Goal: Feedback & Contribution: Submit feedback/report problem

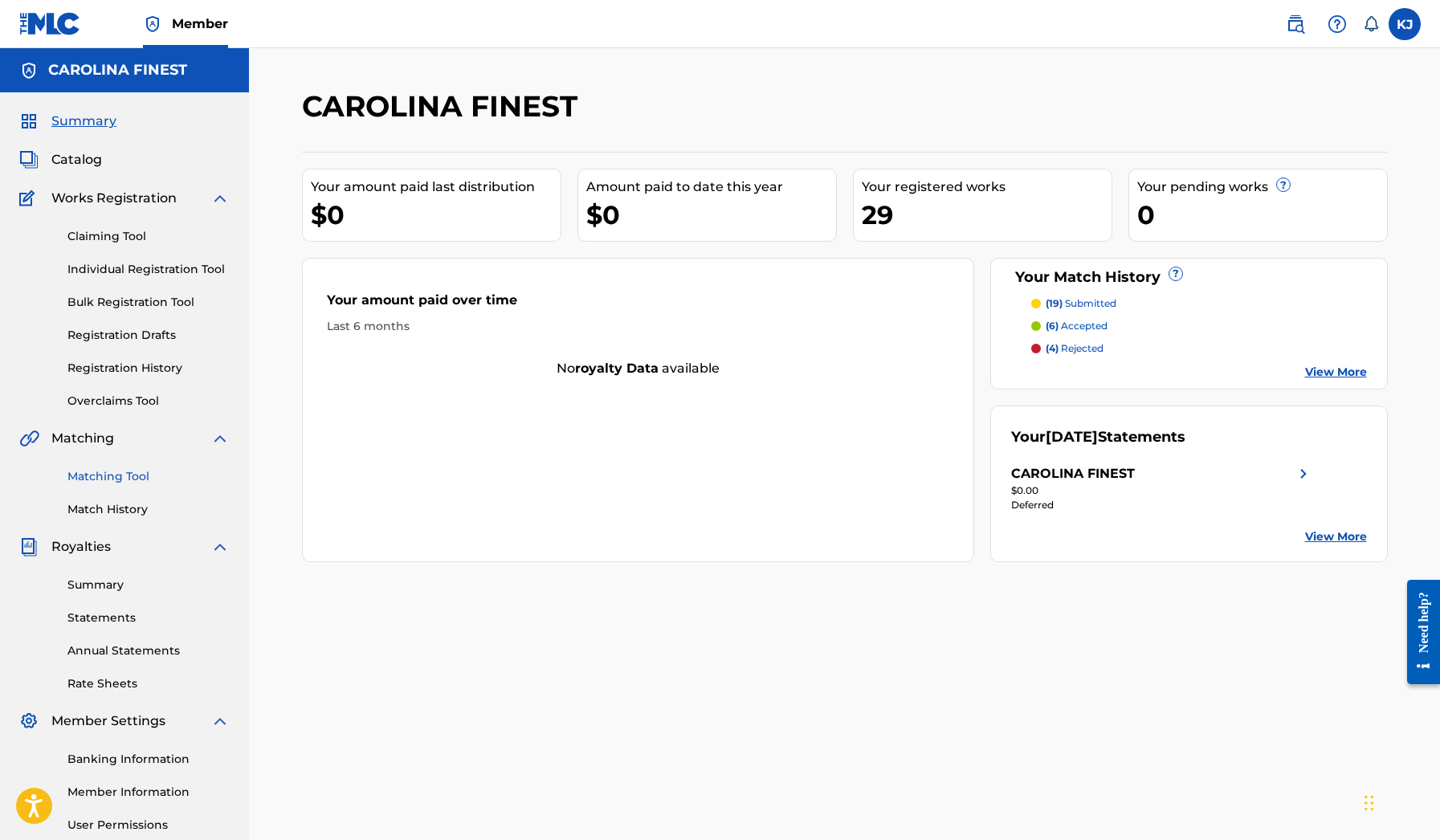
click at [141, 480] on link "Matching Tool" at bounding box center [148, 476] width 163 height 17
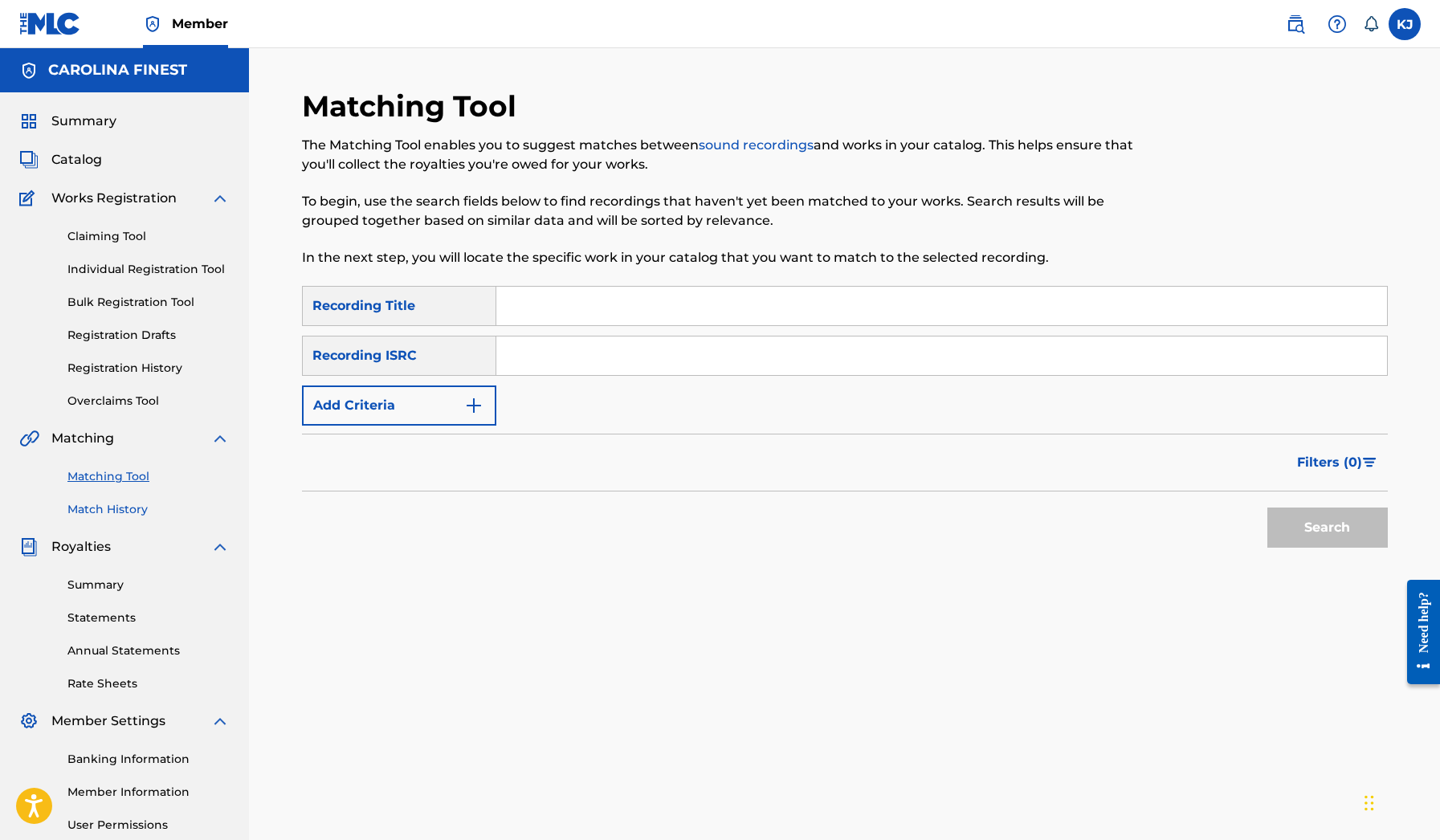
click at [133, 502] on link "Match History" at bounding box center [148, 510] width 163 height 17
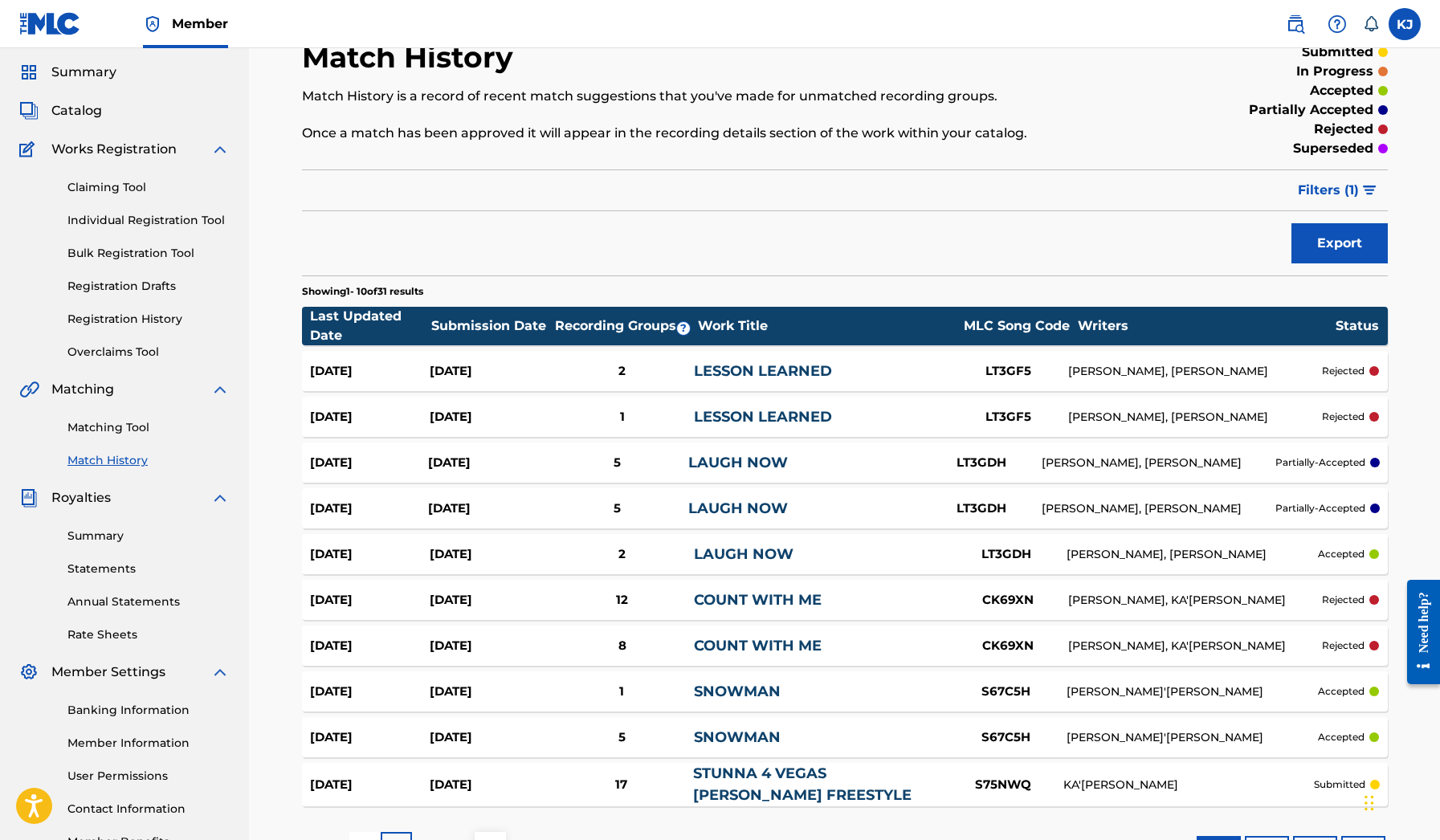
scroll to position [63, 0]
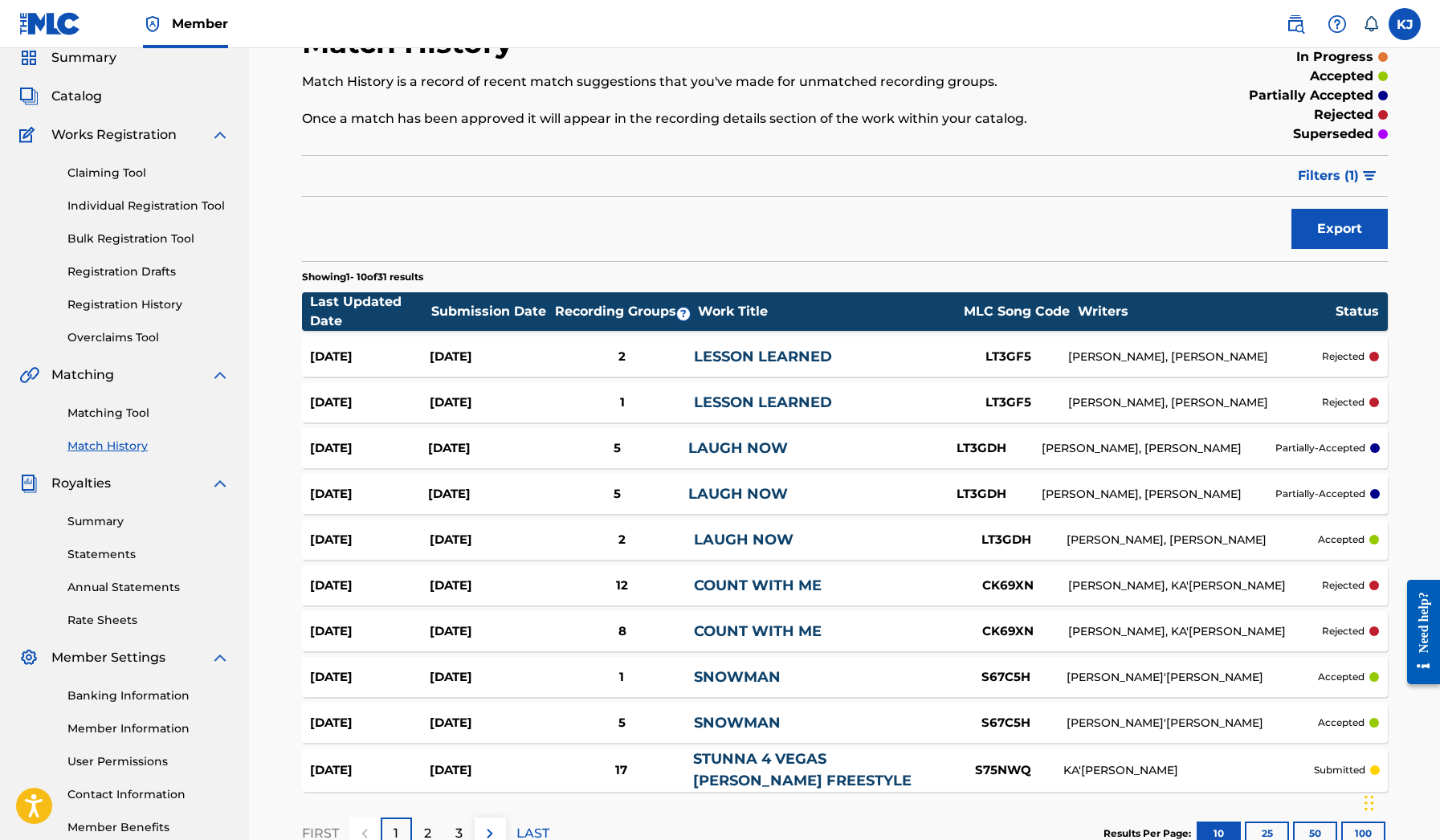
click at [771, 453] on link "LAUGH NOW" at bounding box center [738, 447] width 99 height 17
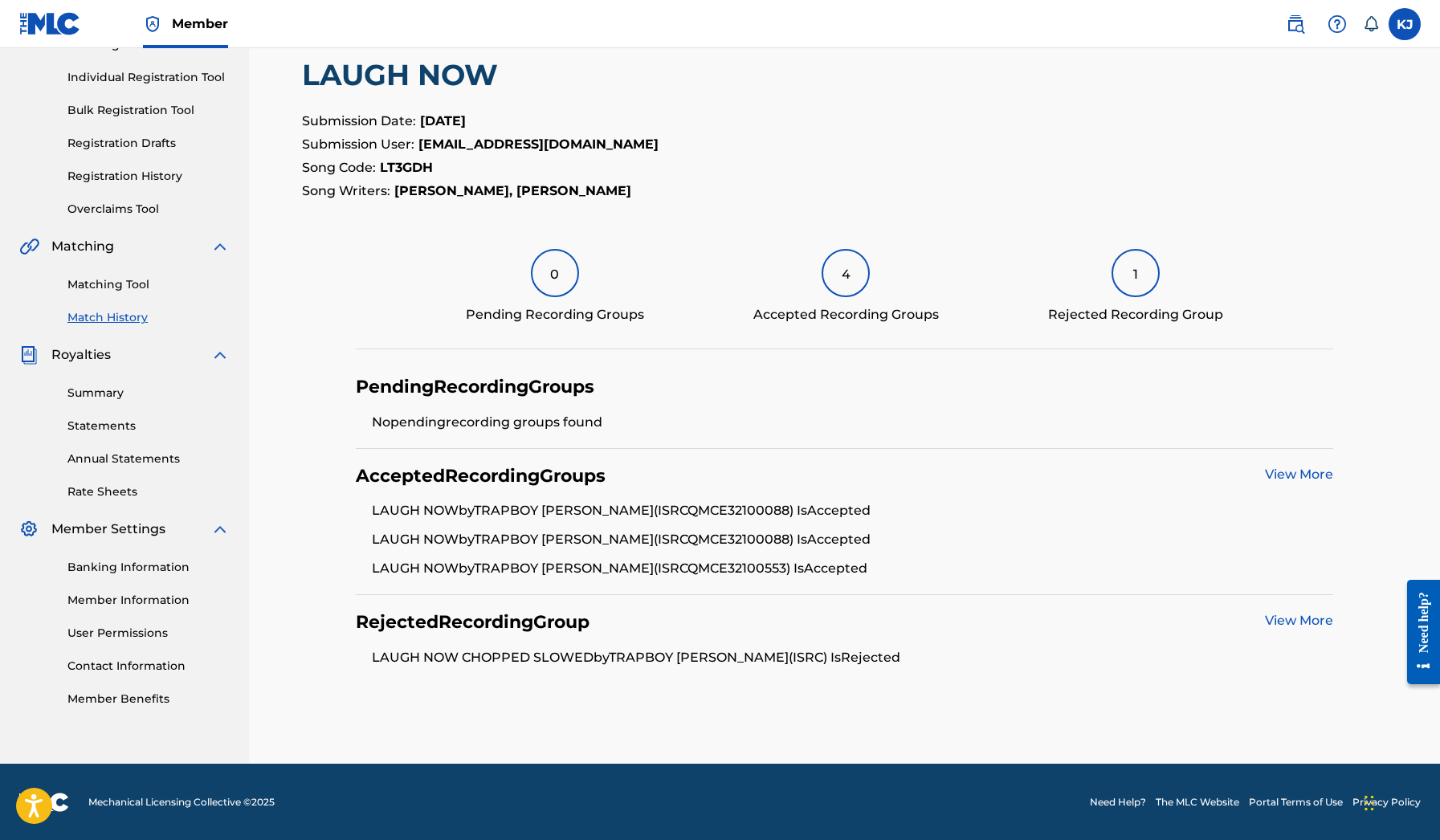
scroll to position [191, 0]
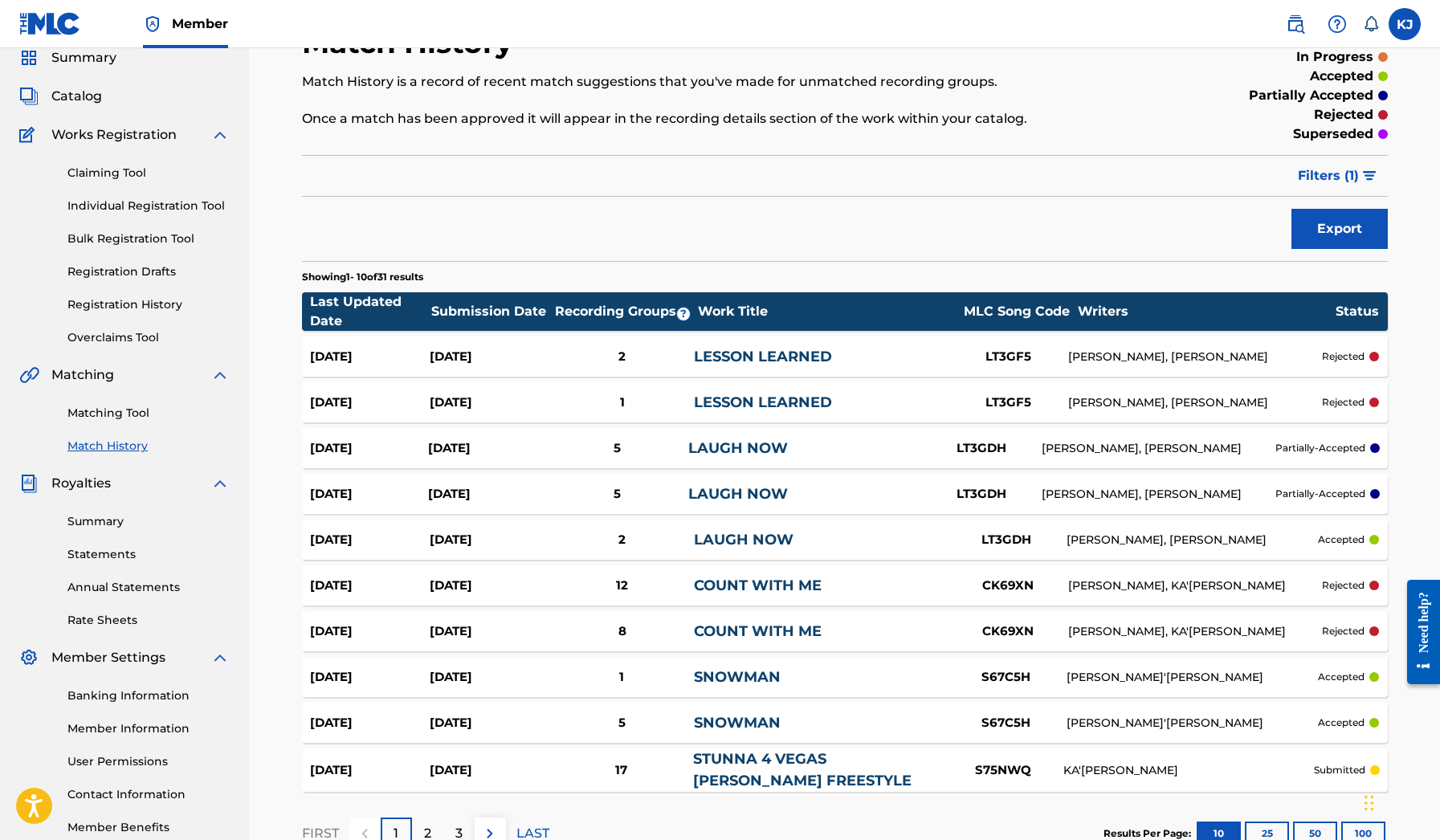
scroll to position [52, 0]
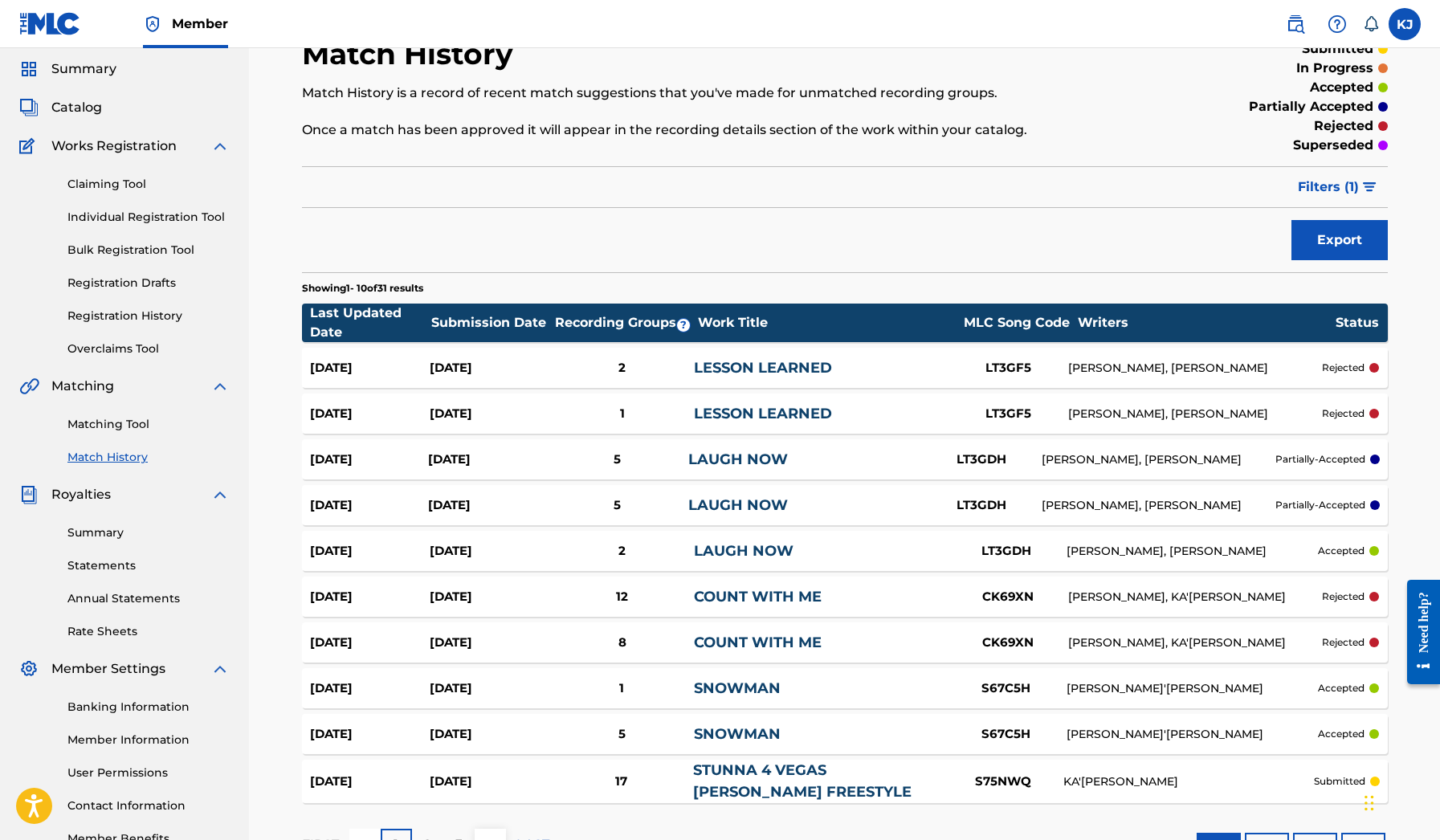
click at [804, 599] on link "COUNT WITH ME" at bounding box center [758, 596] width 128 height 17
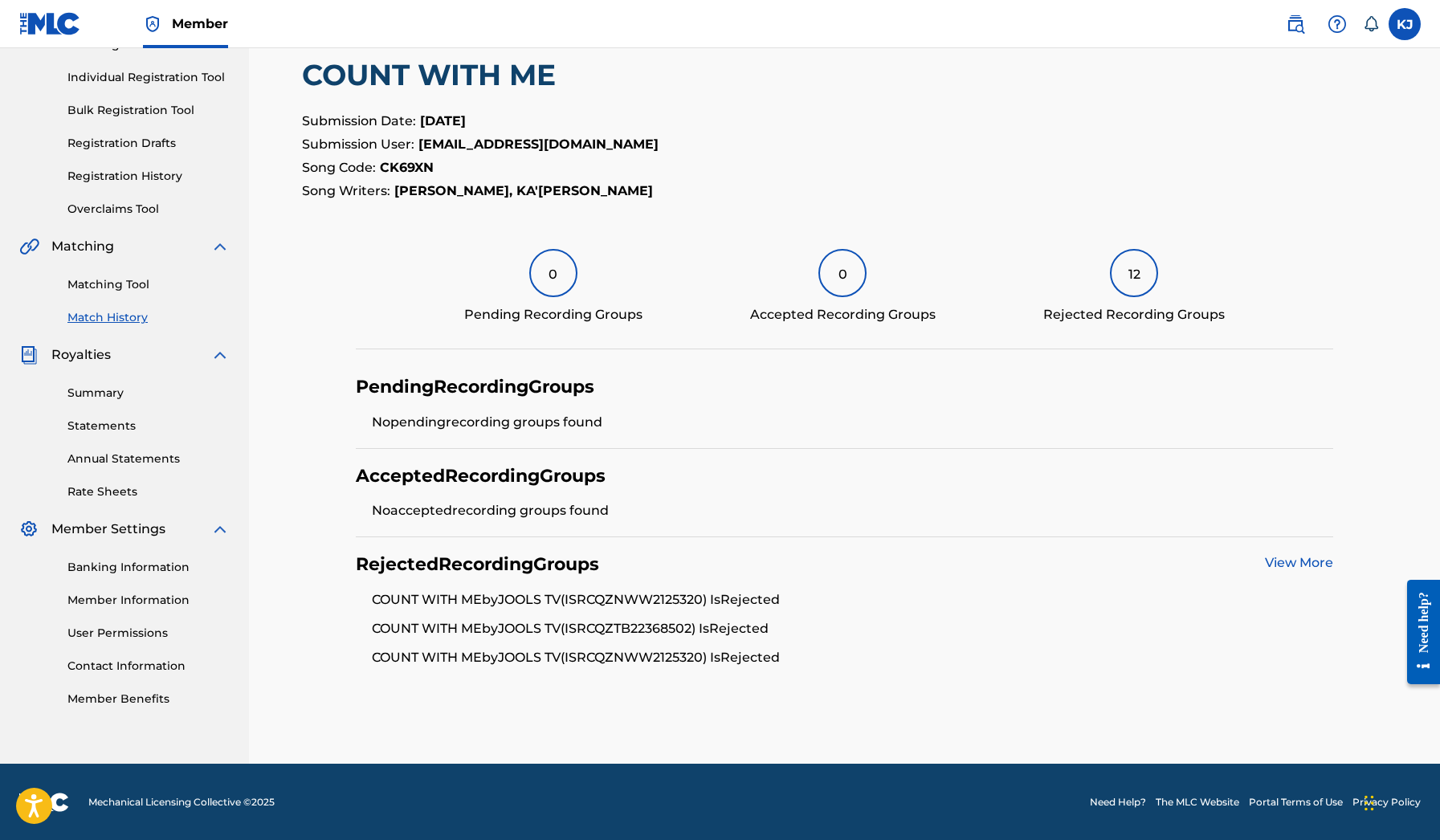
scroll to position [191, 0]
click at [1311, 559] on link "View More" at bounding box center [1299, 563] width 68 height 16
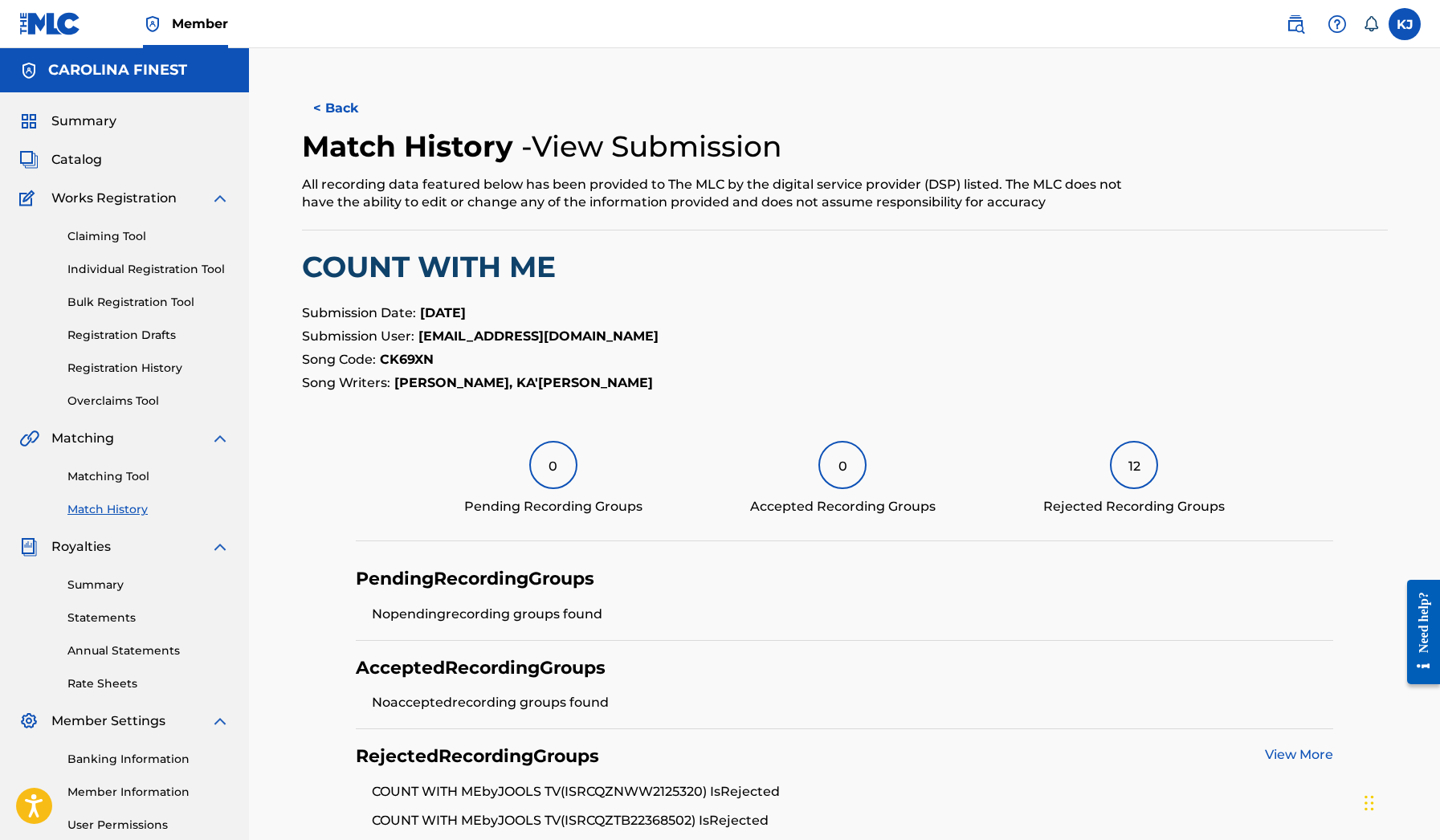
scroll to position [191, 0]
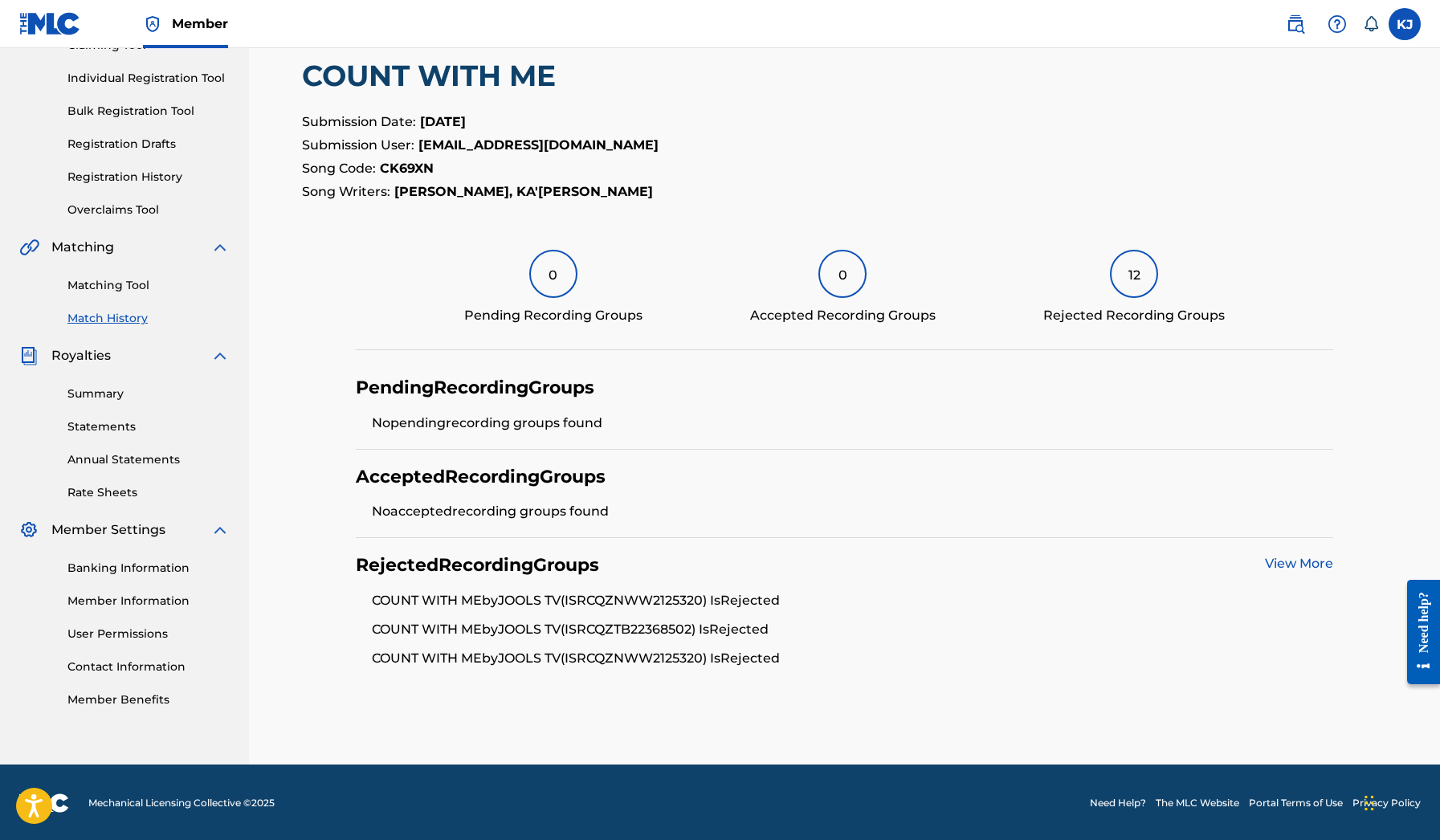
click at [1292, 564] on link "View More" at bounding box center [1299, 563] width 68 height 16
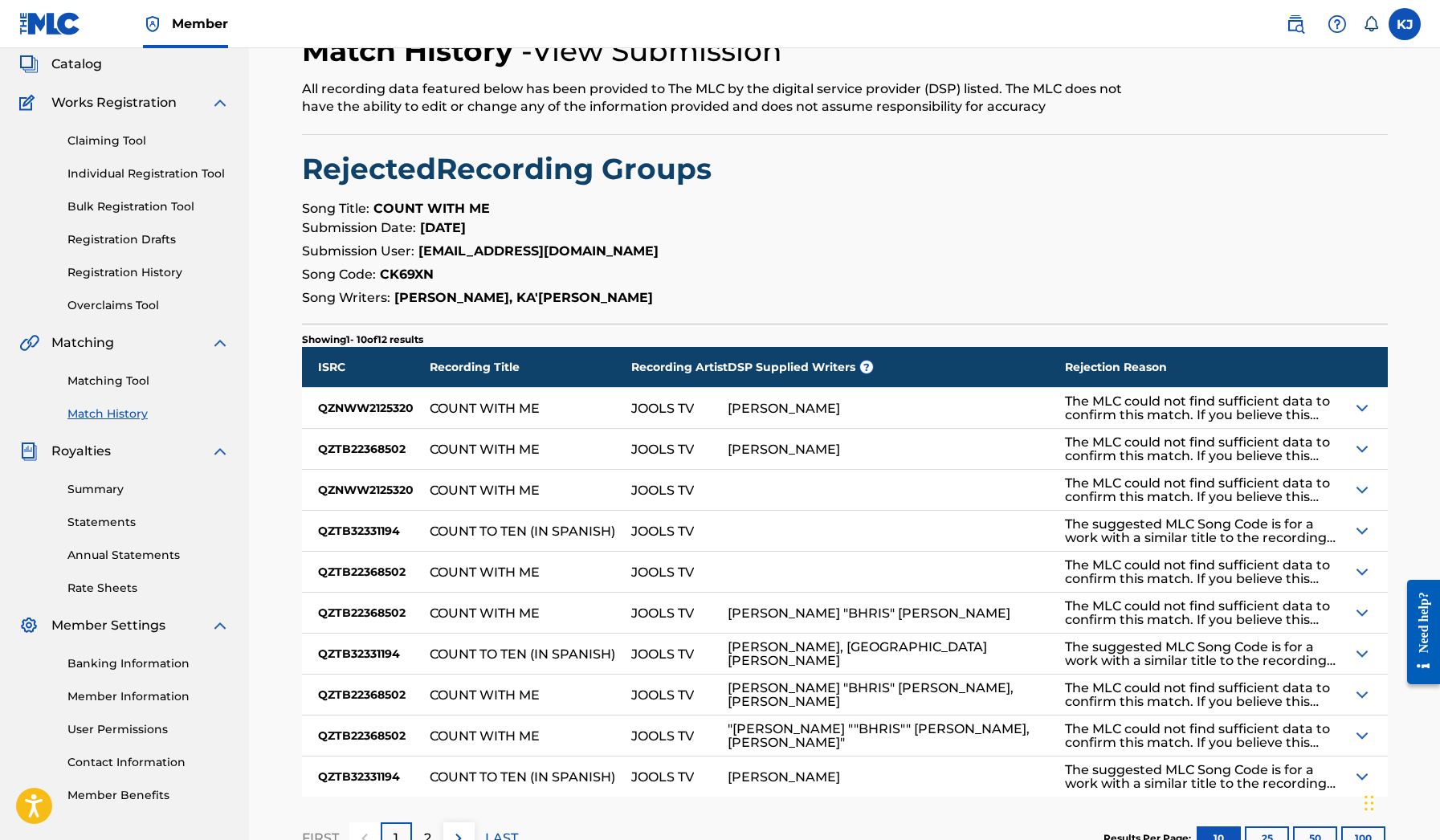
scroll to position [109, 0]
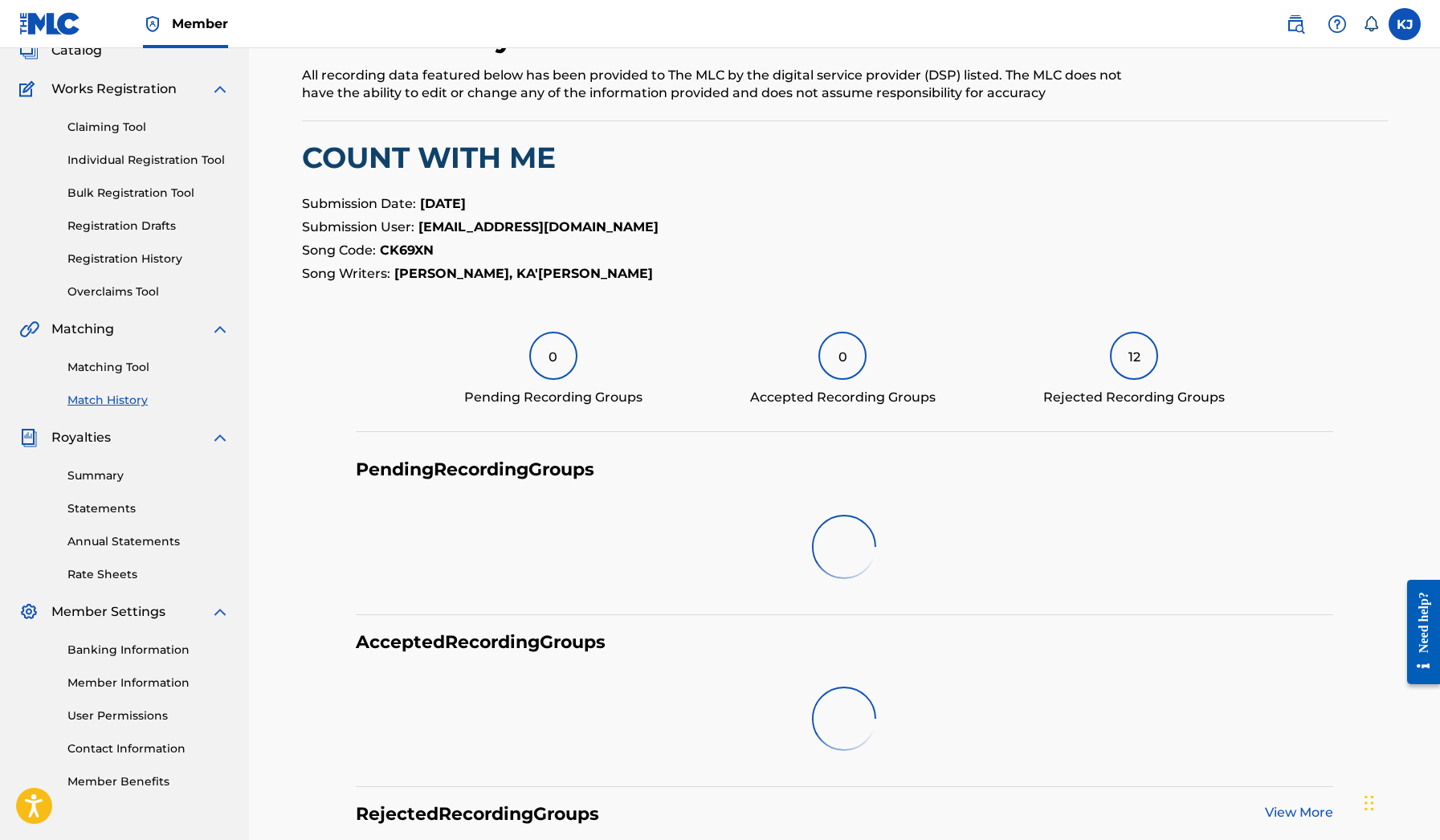
scroll to position [191, 0]
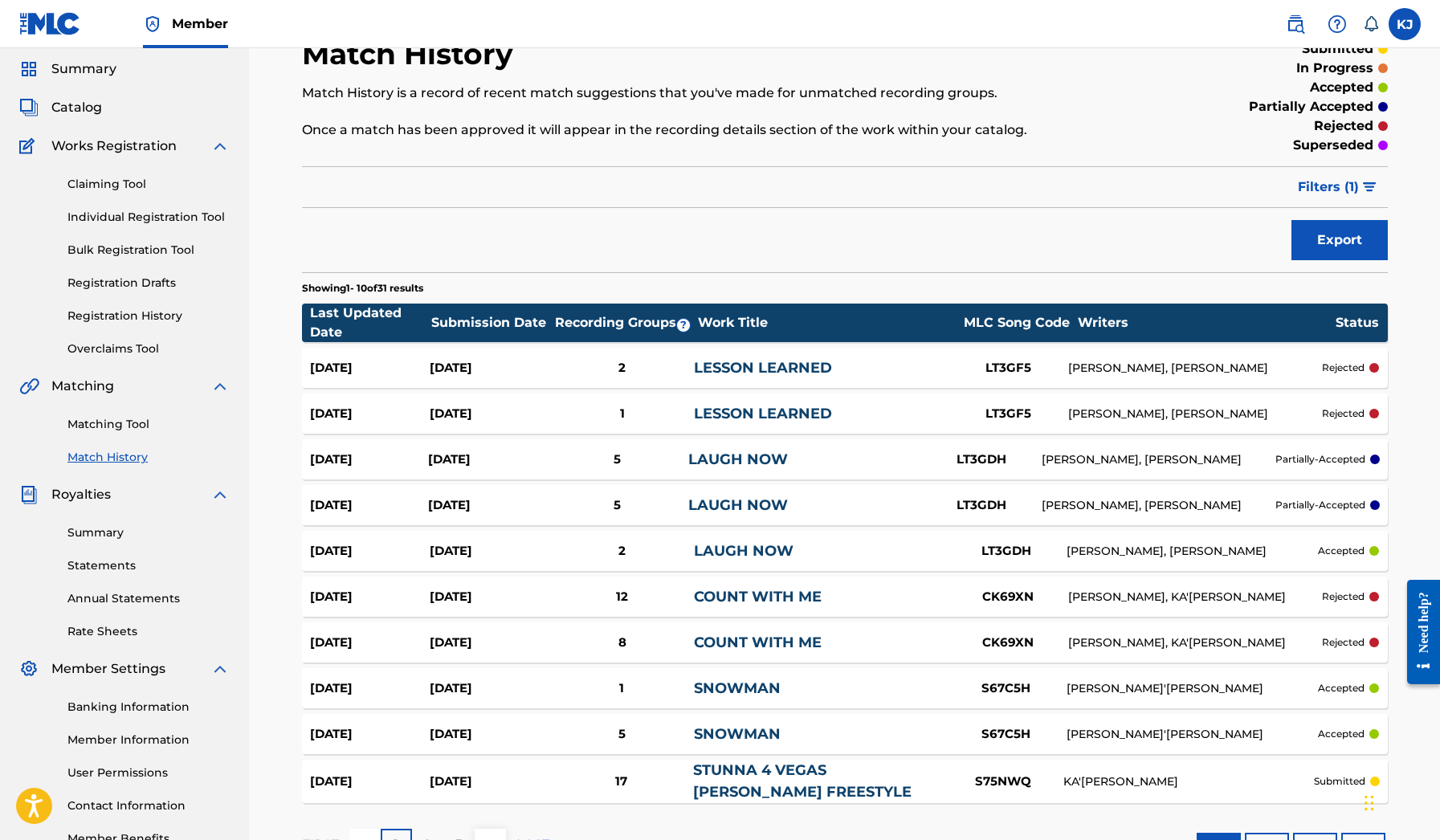
scroll to position [48, 0]
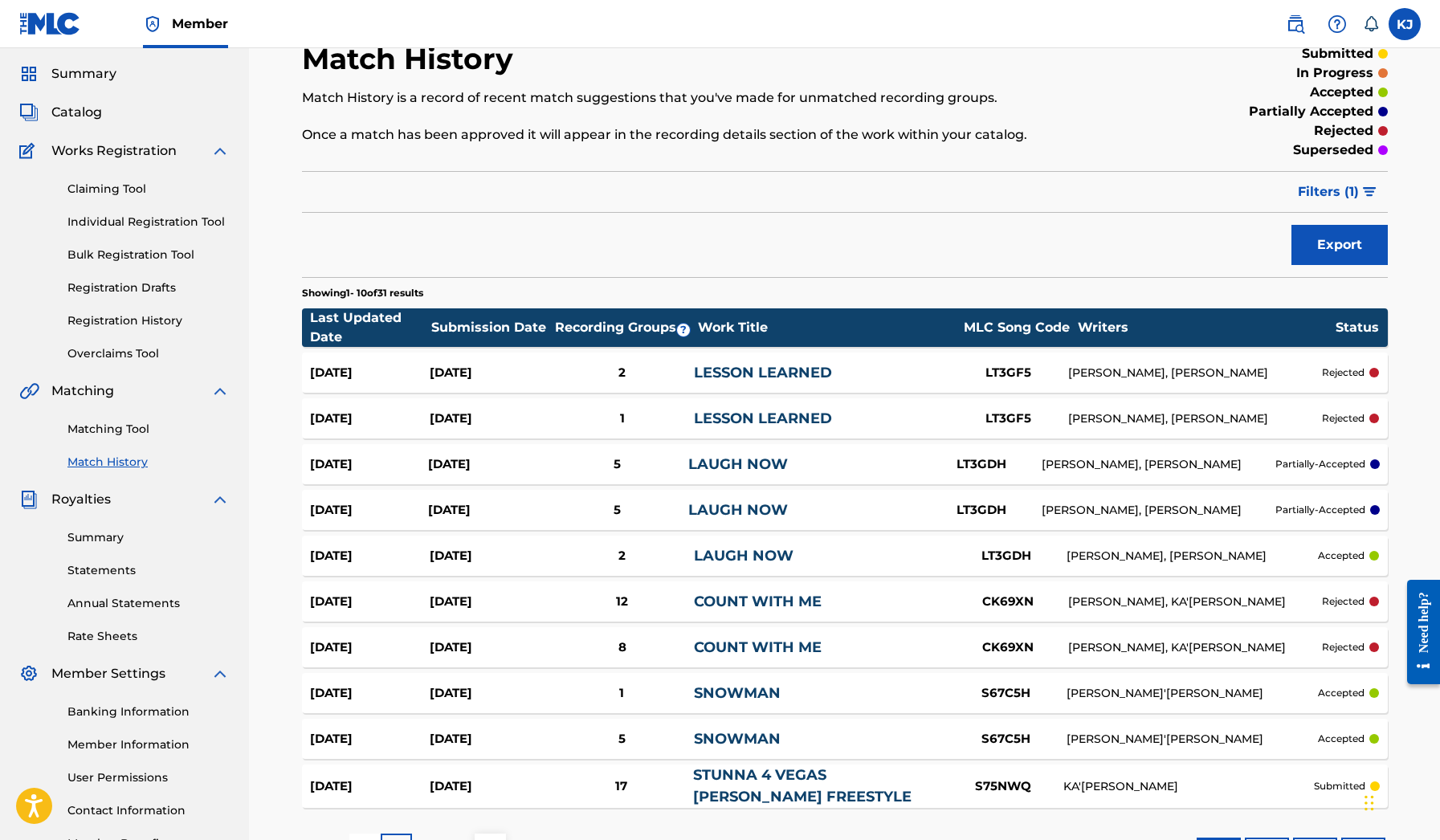
click at [515, 647] on div "[DATE]" at bounding box center [489, 647] width 120 height 18
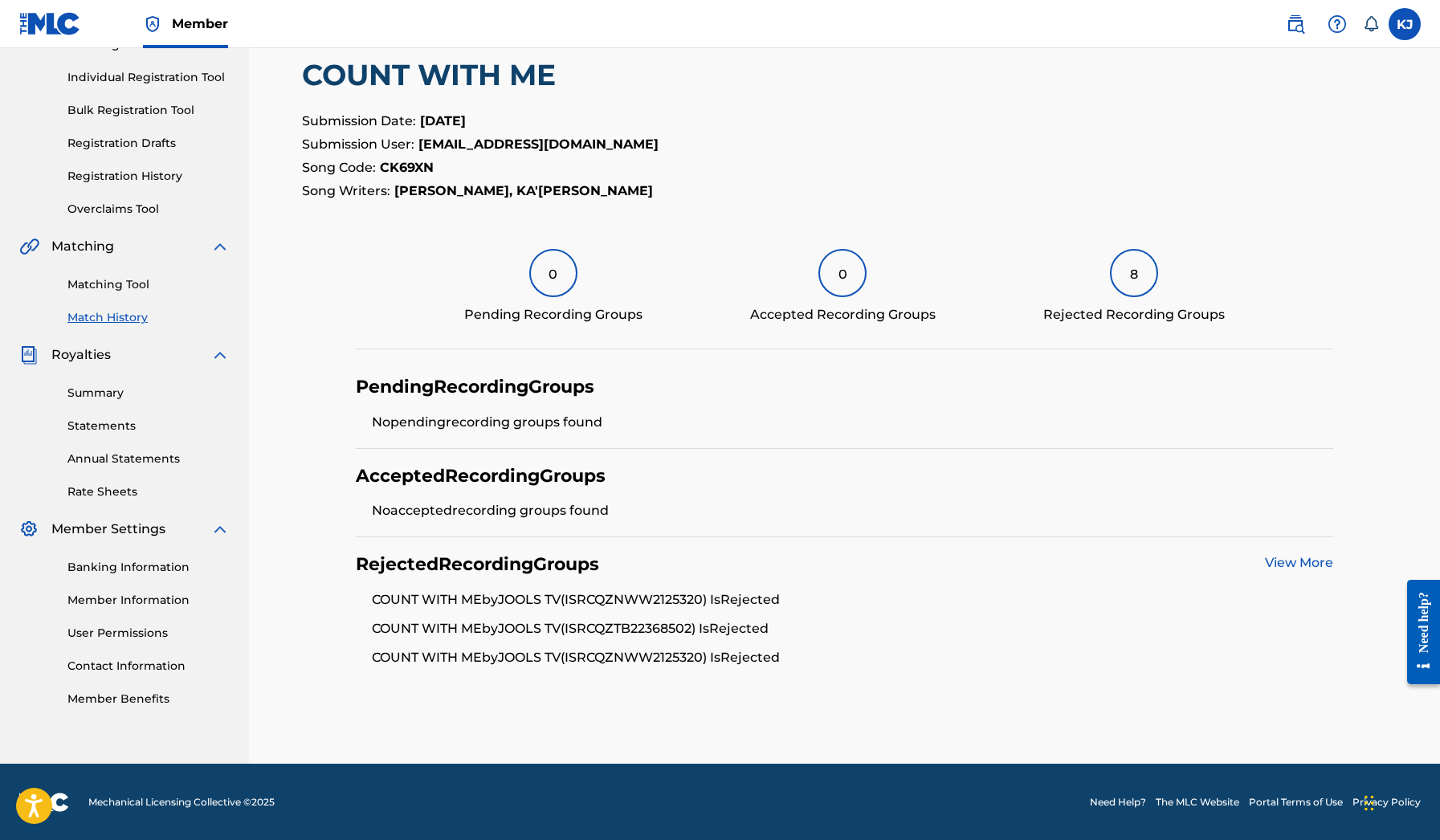
scroll to position [191, 0]
click at [1285, 563] on link "View More" at bounding box center [1299, 563] width 68 height 16
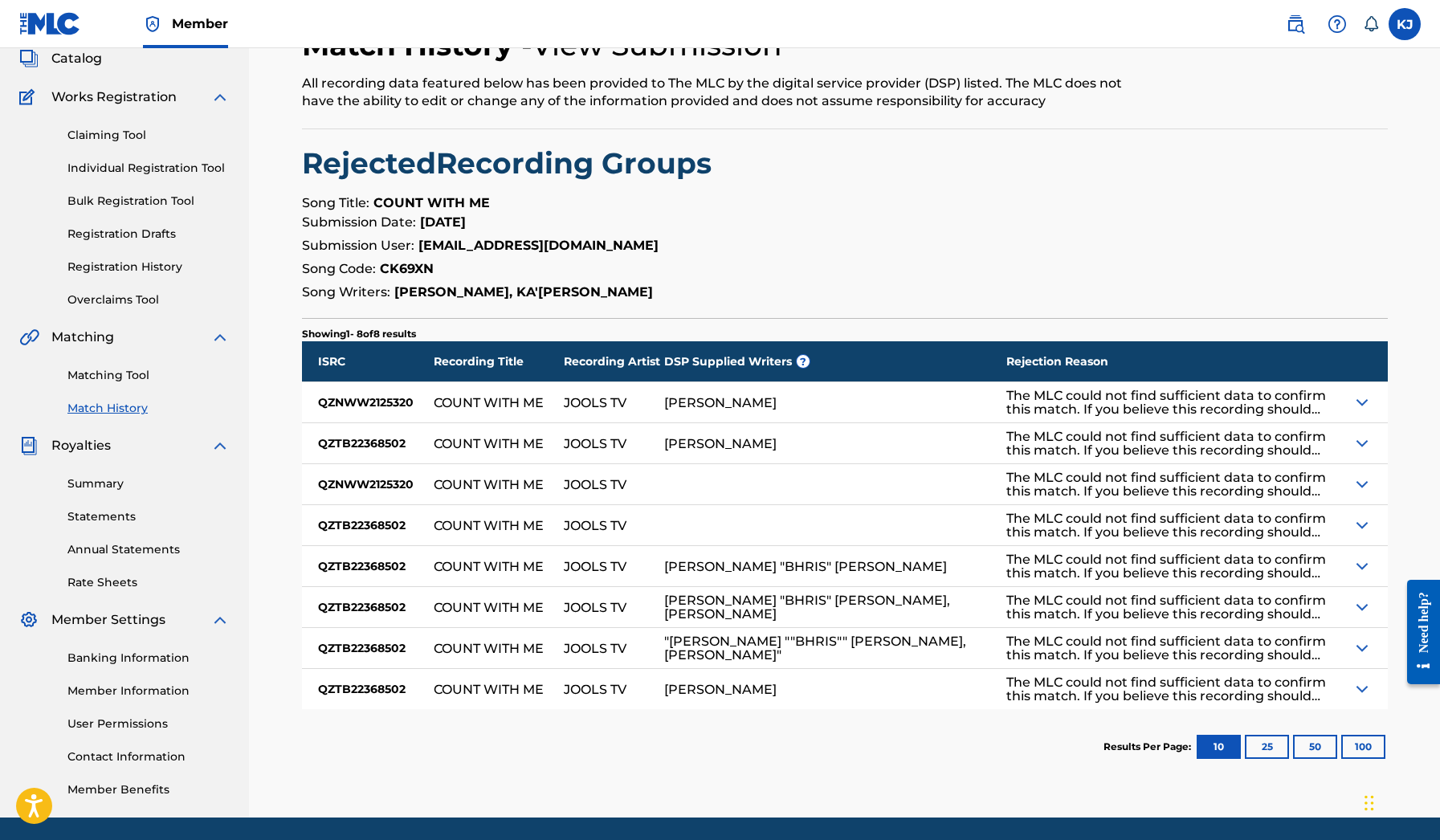
scroll to position [118, 0]
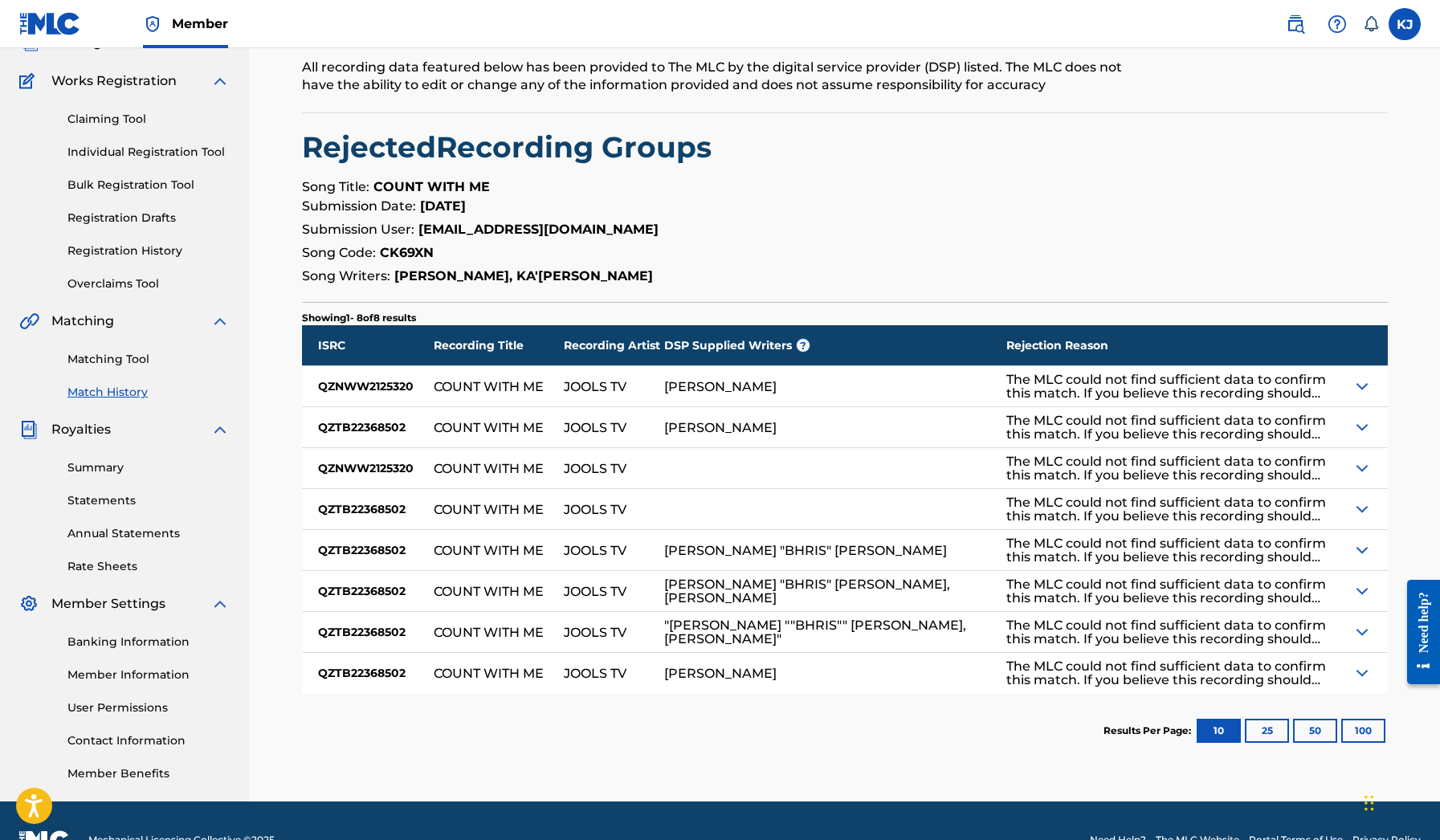
click at [1361, 390] on img at bounding box center [1362, 386] width 19 height 19
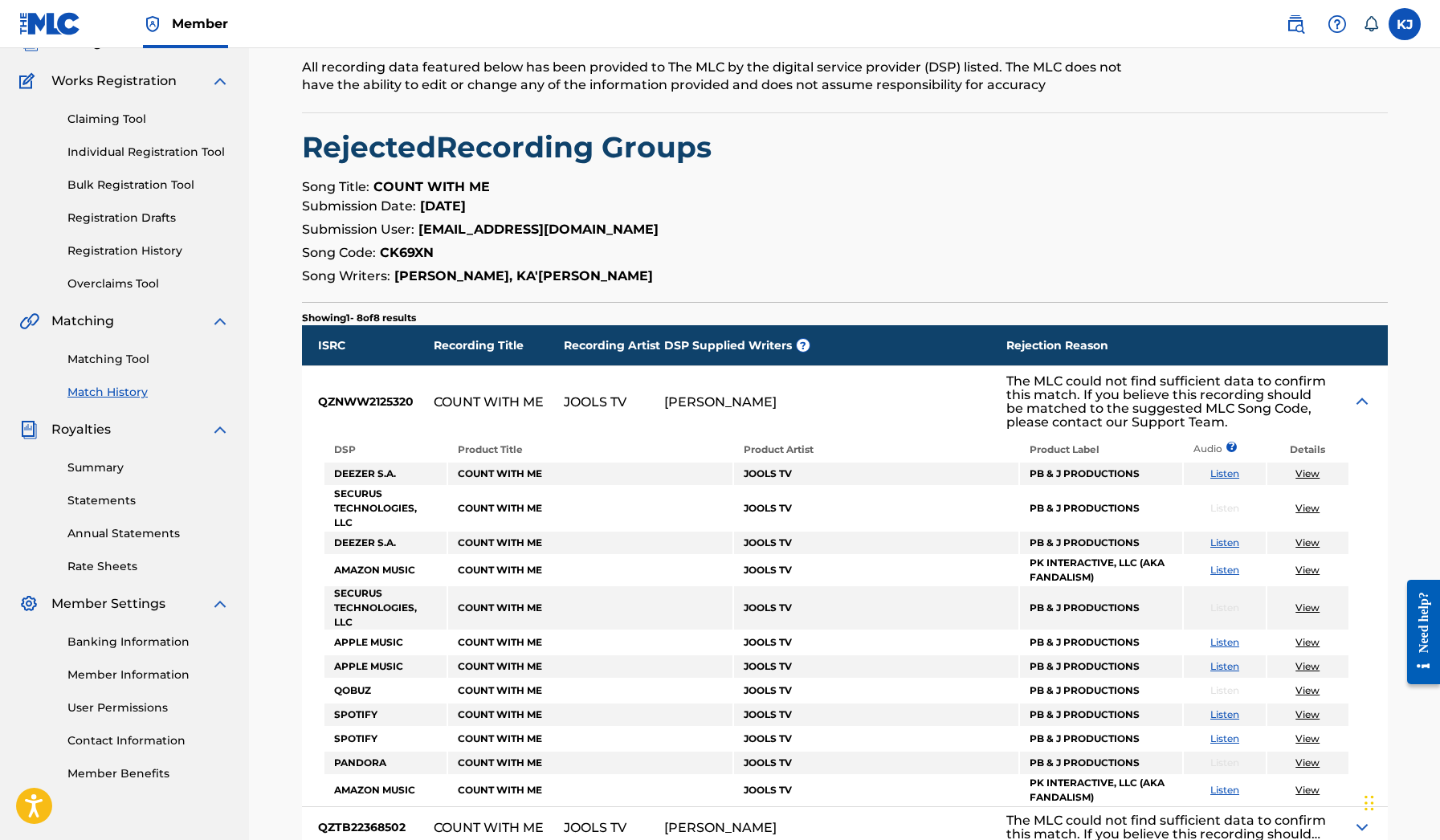
click at [1356, 397] on img at bounding box center [1362, 401] width 19 height 19
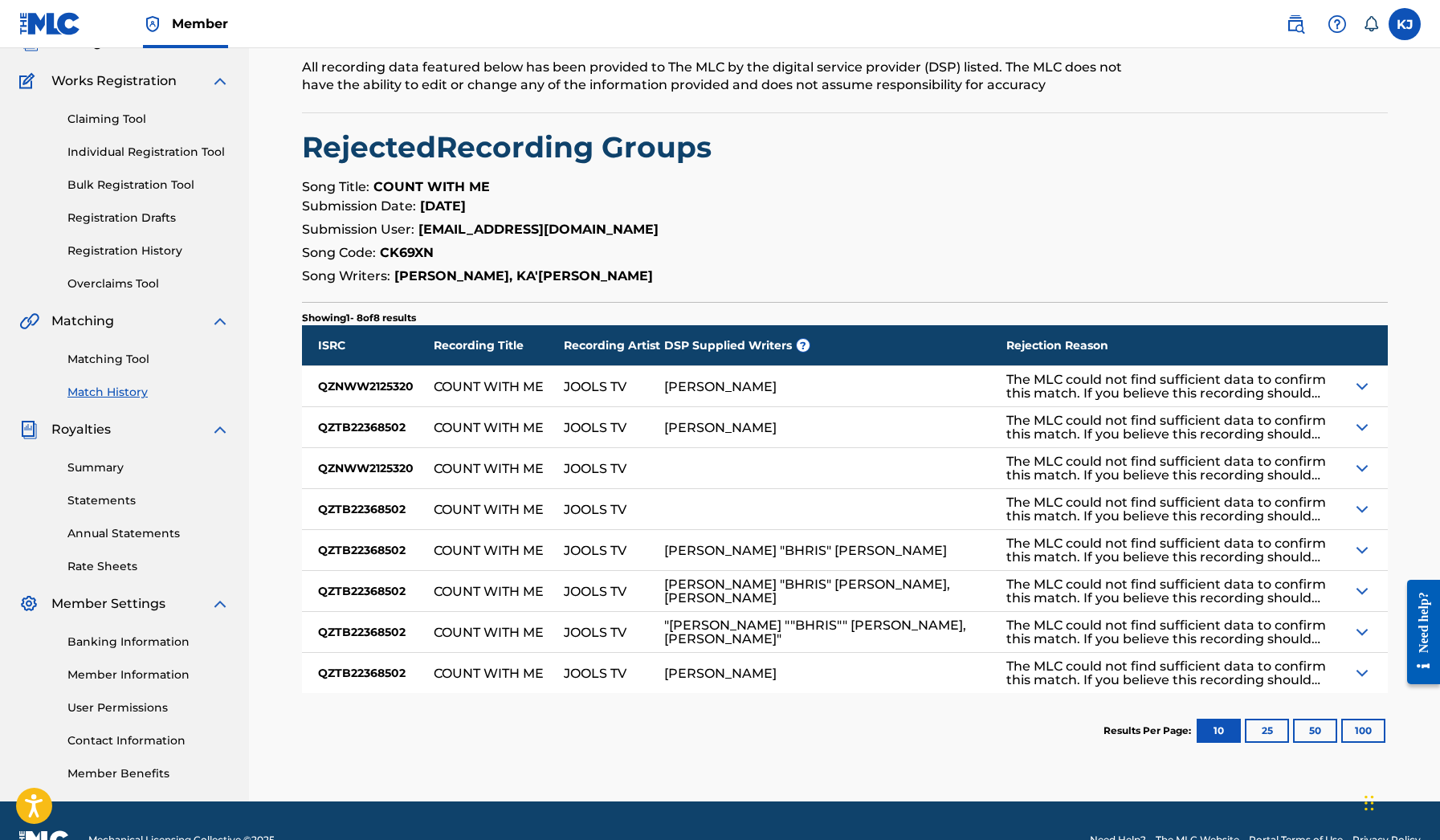
click at [1358, 427] on img at bounding box center [1362, 427] width 19 height 19
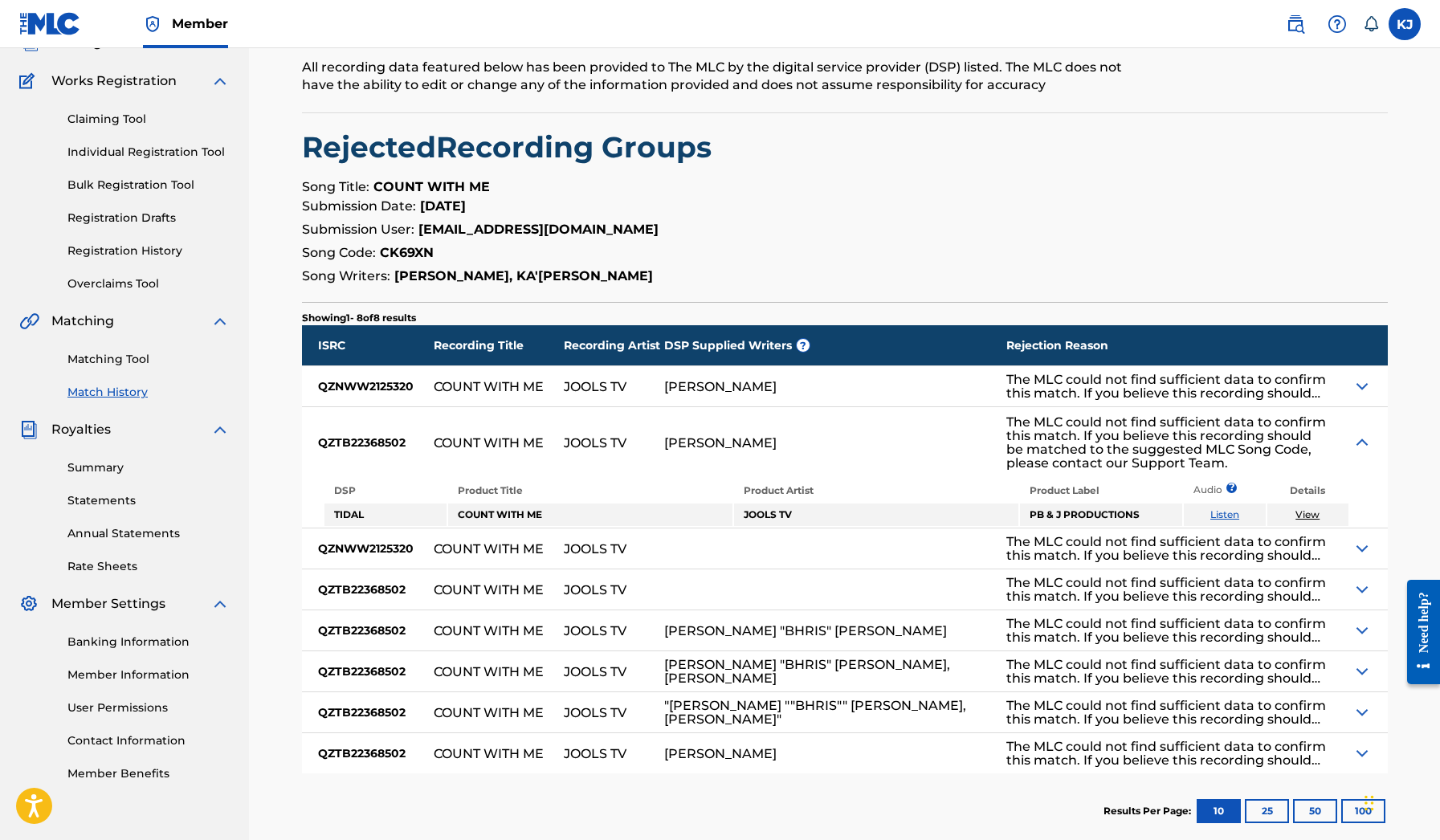
click at [1358, 427] on div at bounding box center [1367, 442] width 39 height 71
click at [1368, 435] on img at bounding box center [1362, 442] width 19 height 19
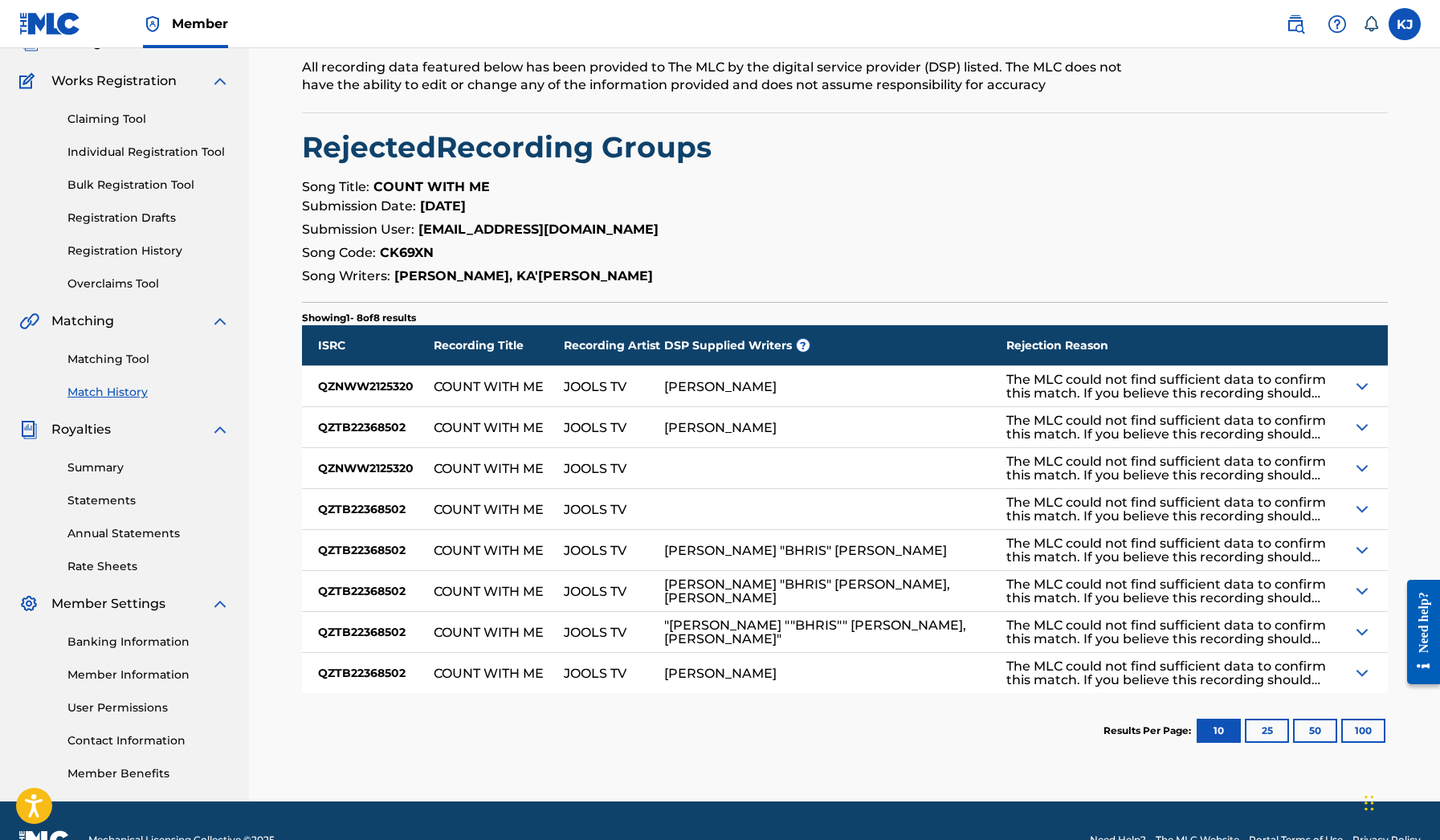
click at [1367, 464] on img at bounding box center [1362, 467] width 19 height 19
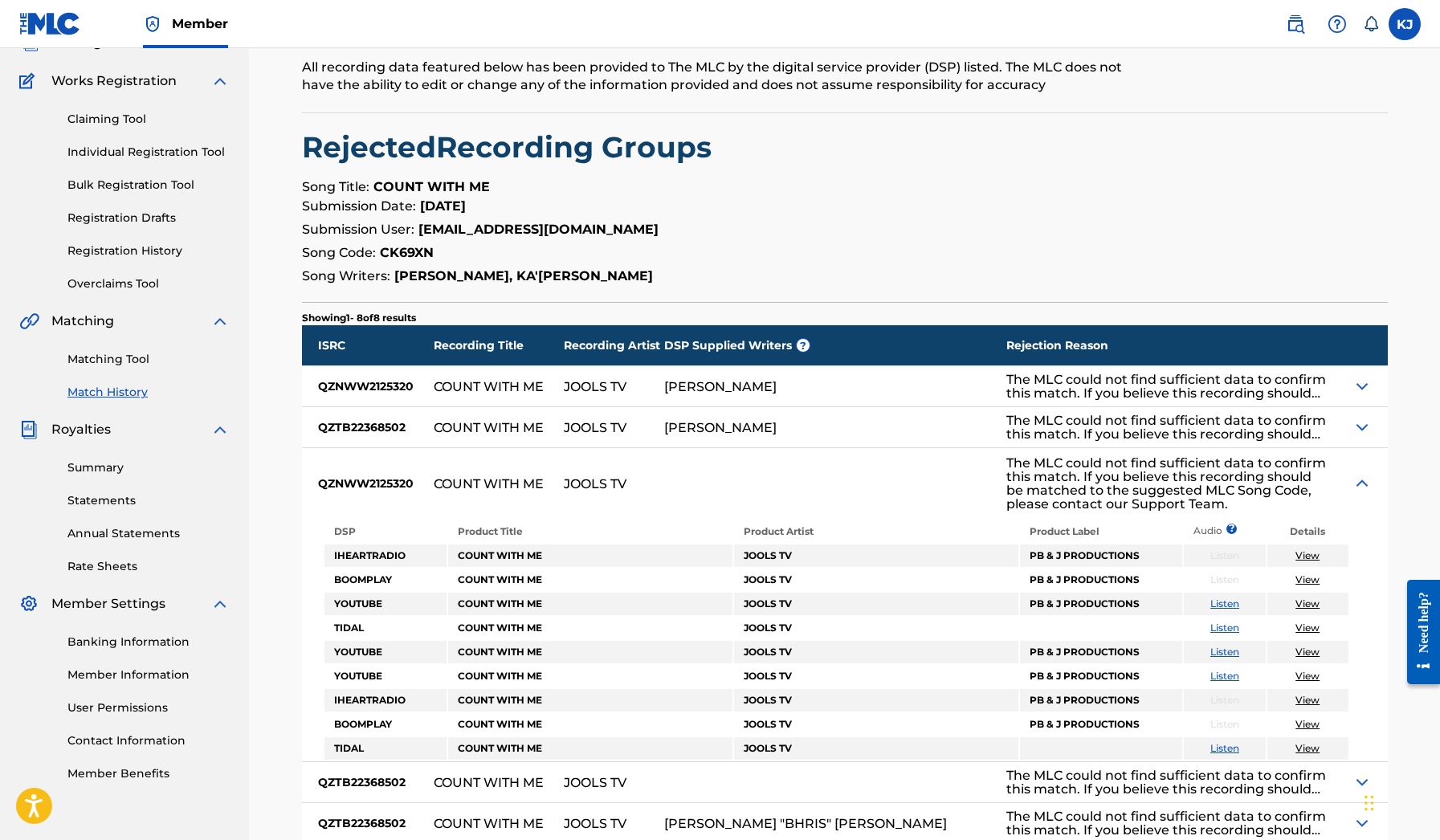
click at [1367, 464] on div at bounding box center [1367, 483] width 39 height 71
click at [1367, 482] on img at bounding box center [1362, 483] width 19 height 19
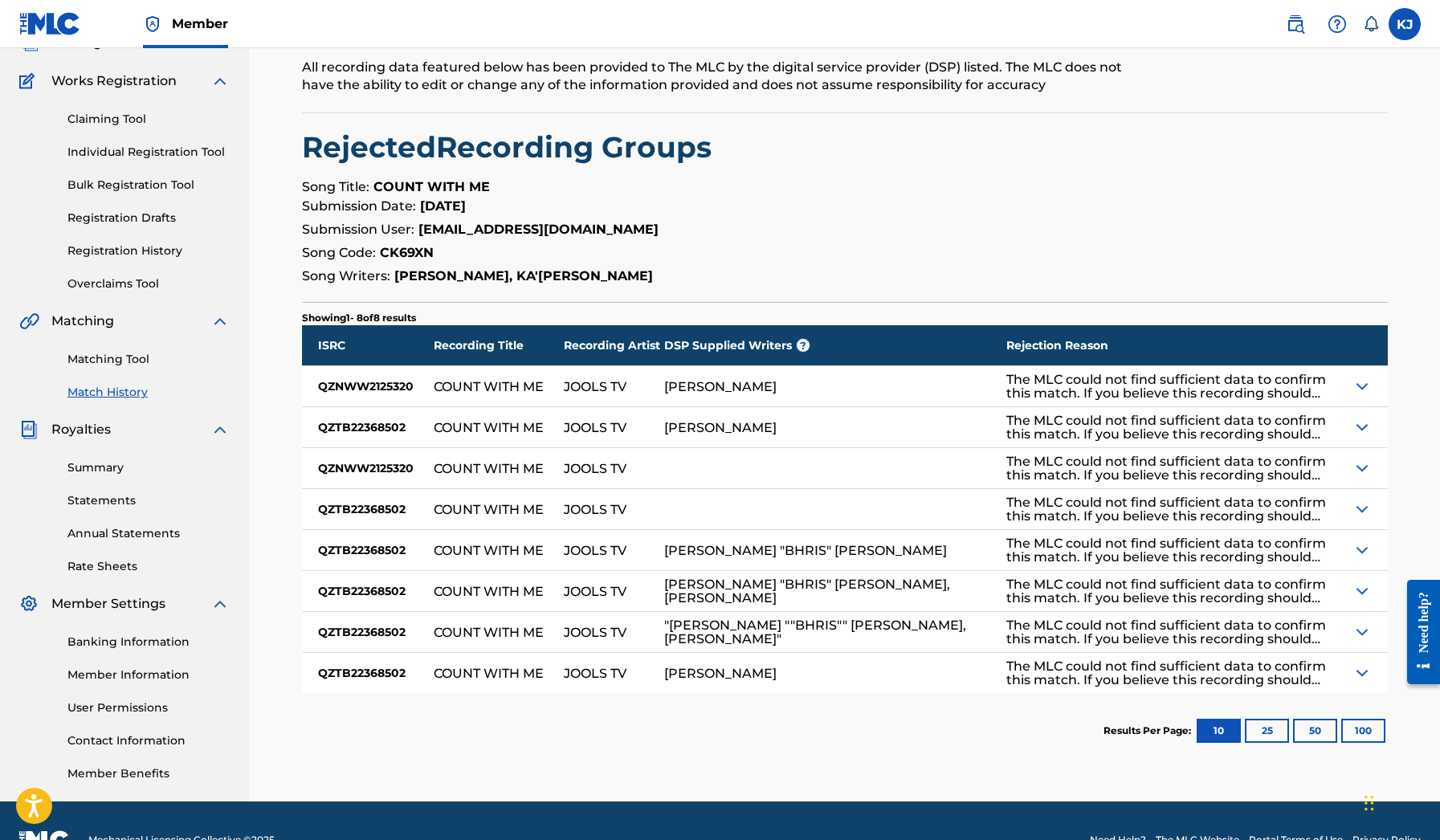
click at [1367, 503] on img at bounding box center [1362, 509] width 19 height 19
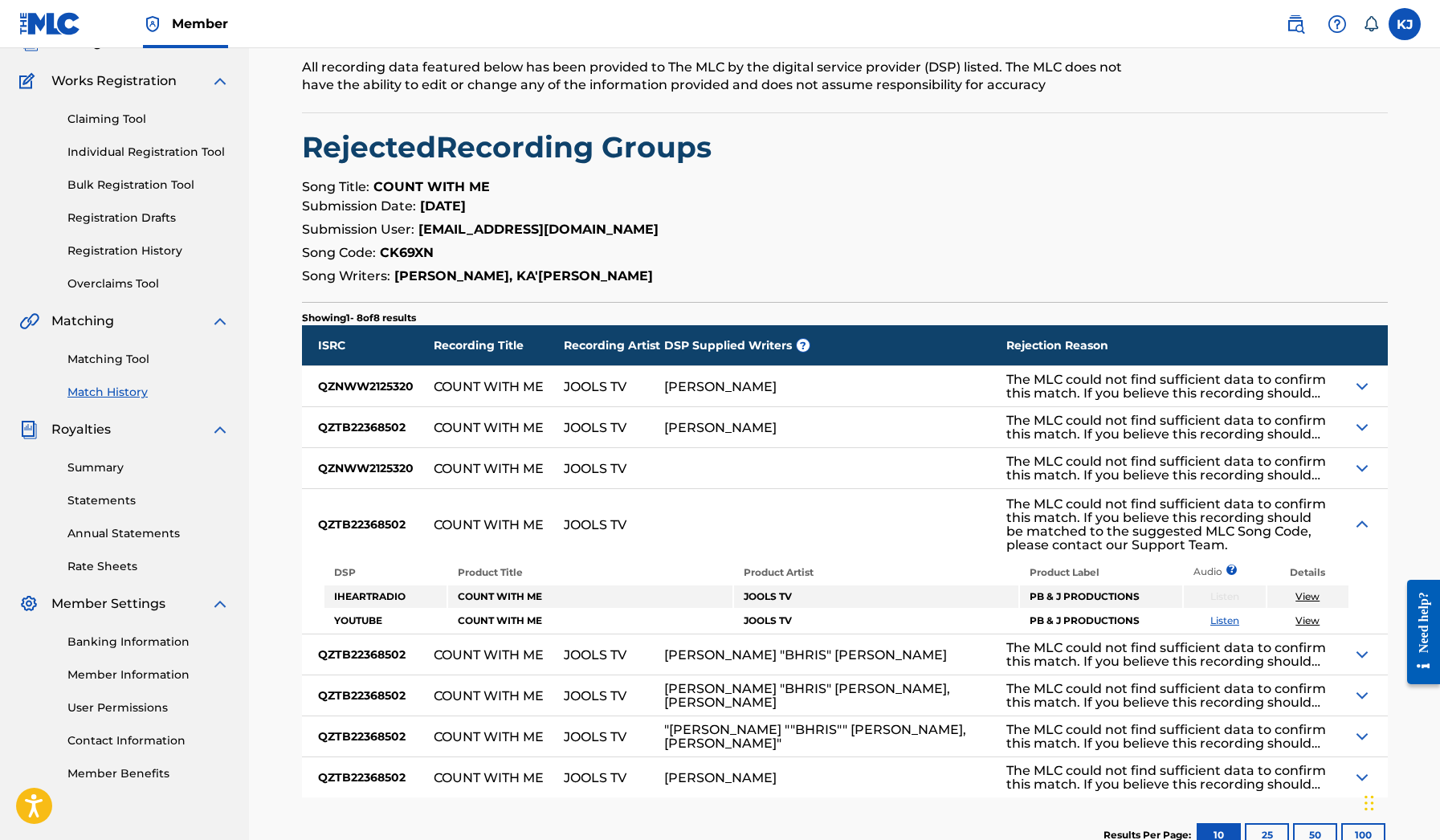
click at [1367, 503] on div at bounding box center [1367, 524] width 39 height 71
click at [1367, 515] on div at bounding box center [1367, 524] width 39 height 71
click at [1367, 523] on img at bounding box center [1362, 524] width 19 height 19
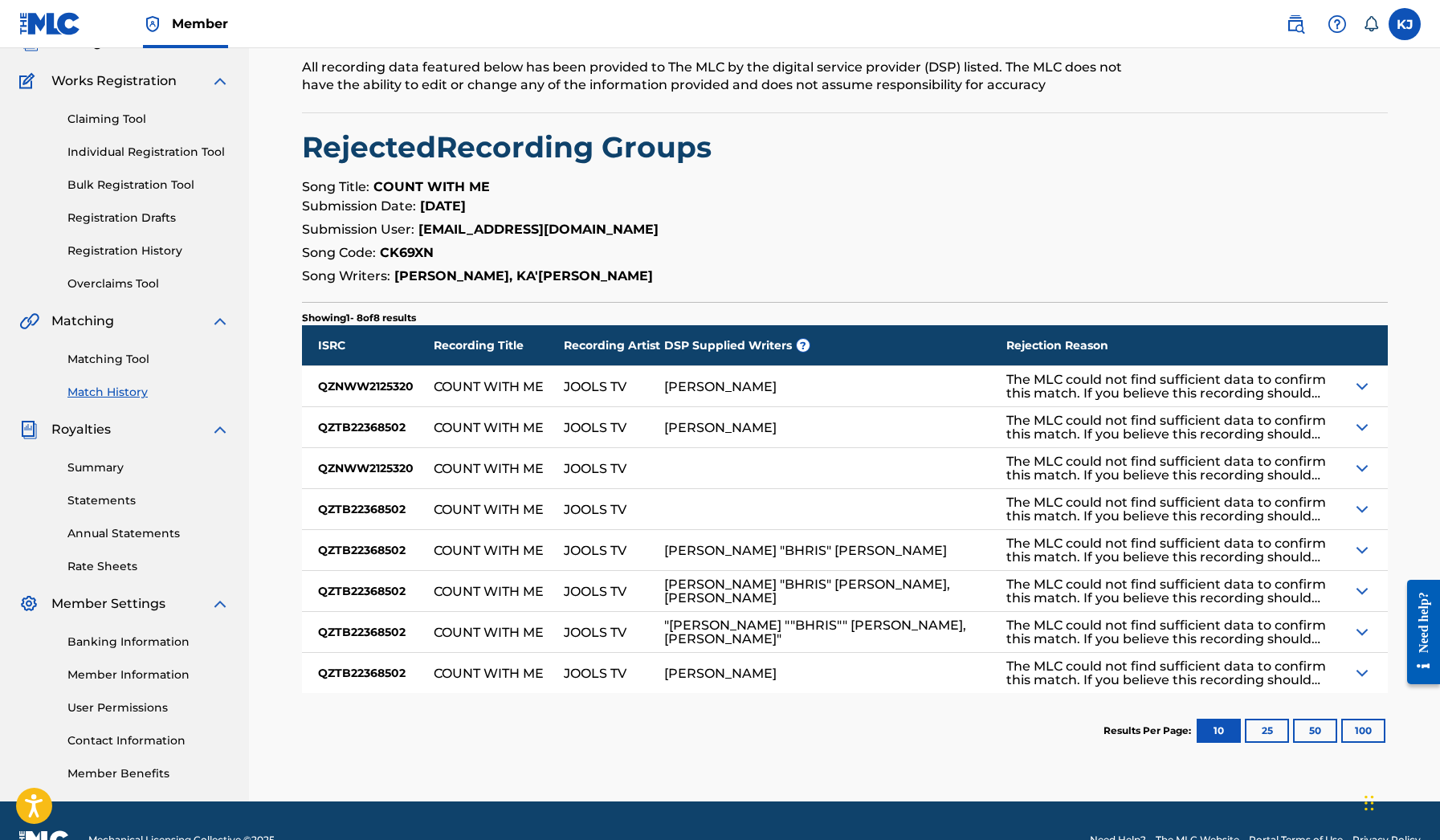
click at [1363, 673] on img at bounding box center [1362, 672] width 19 height 19
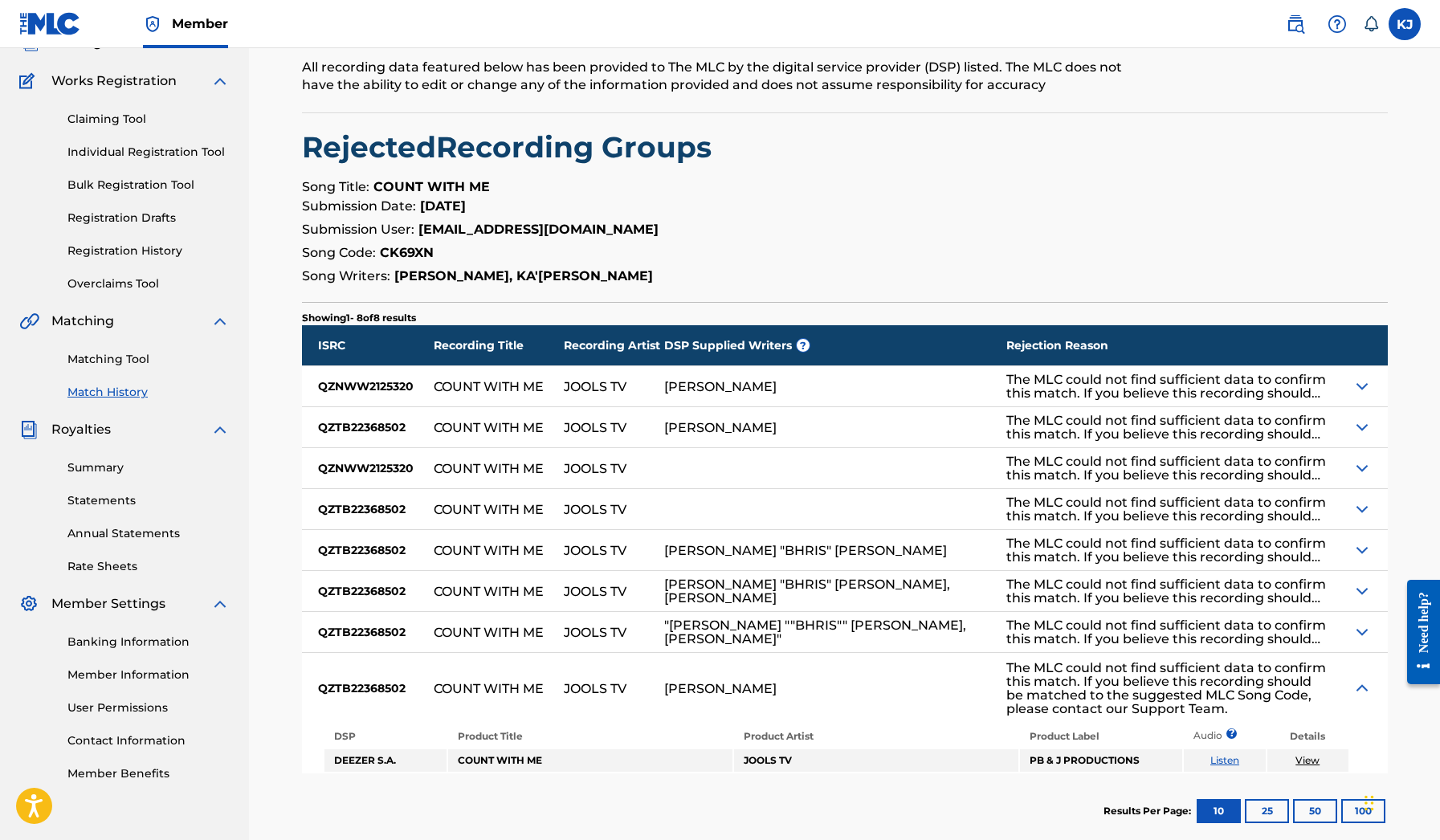
click at [1363, 673] on div at bounding box center [1367, 688] width 39 height 71
click at [1362, 683] on img at bounding box center [1362, 688] width 19 height 19
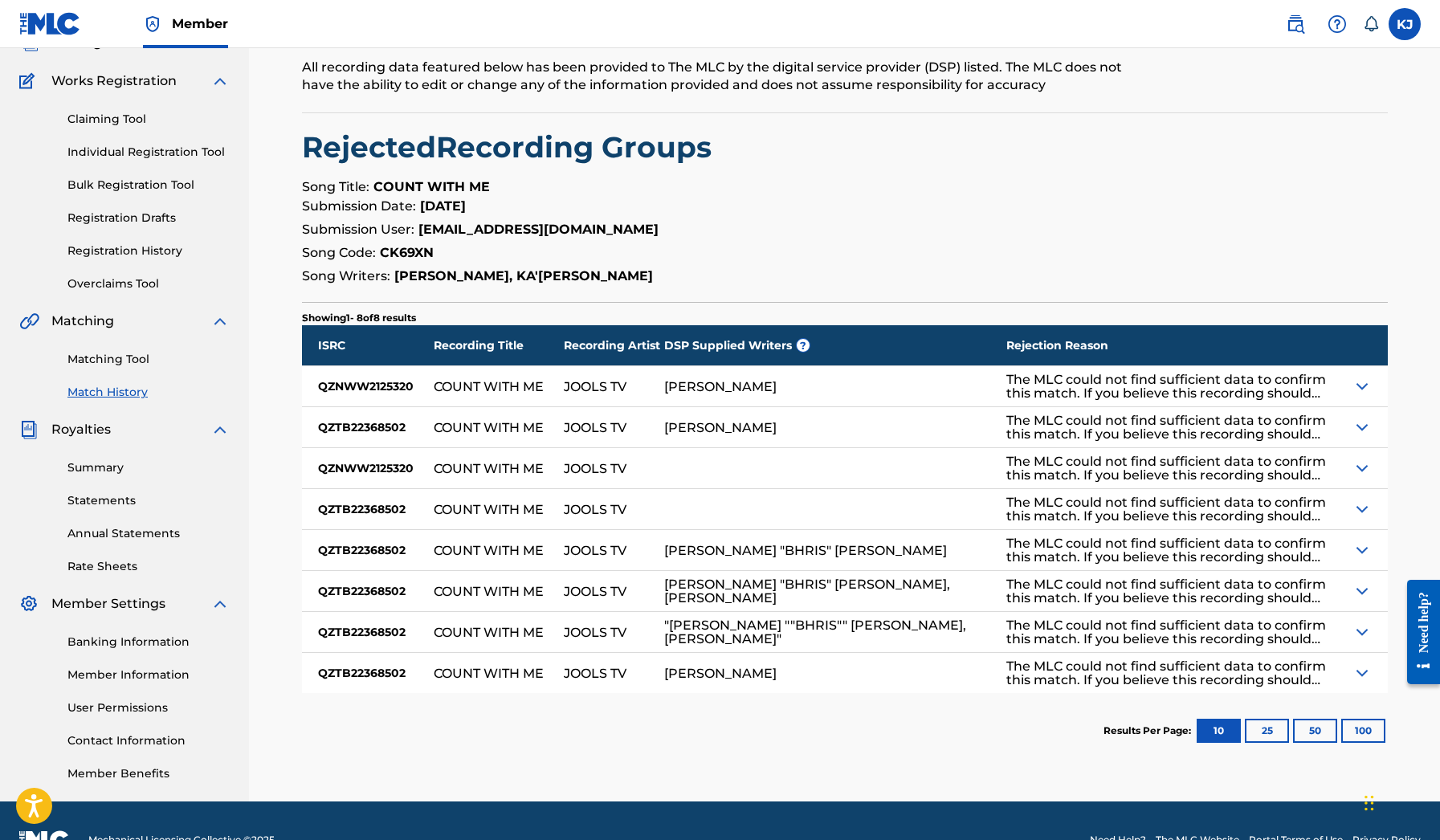
click at [1357, 641] on img at bounding box center [1362, 632] width 19 height 19
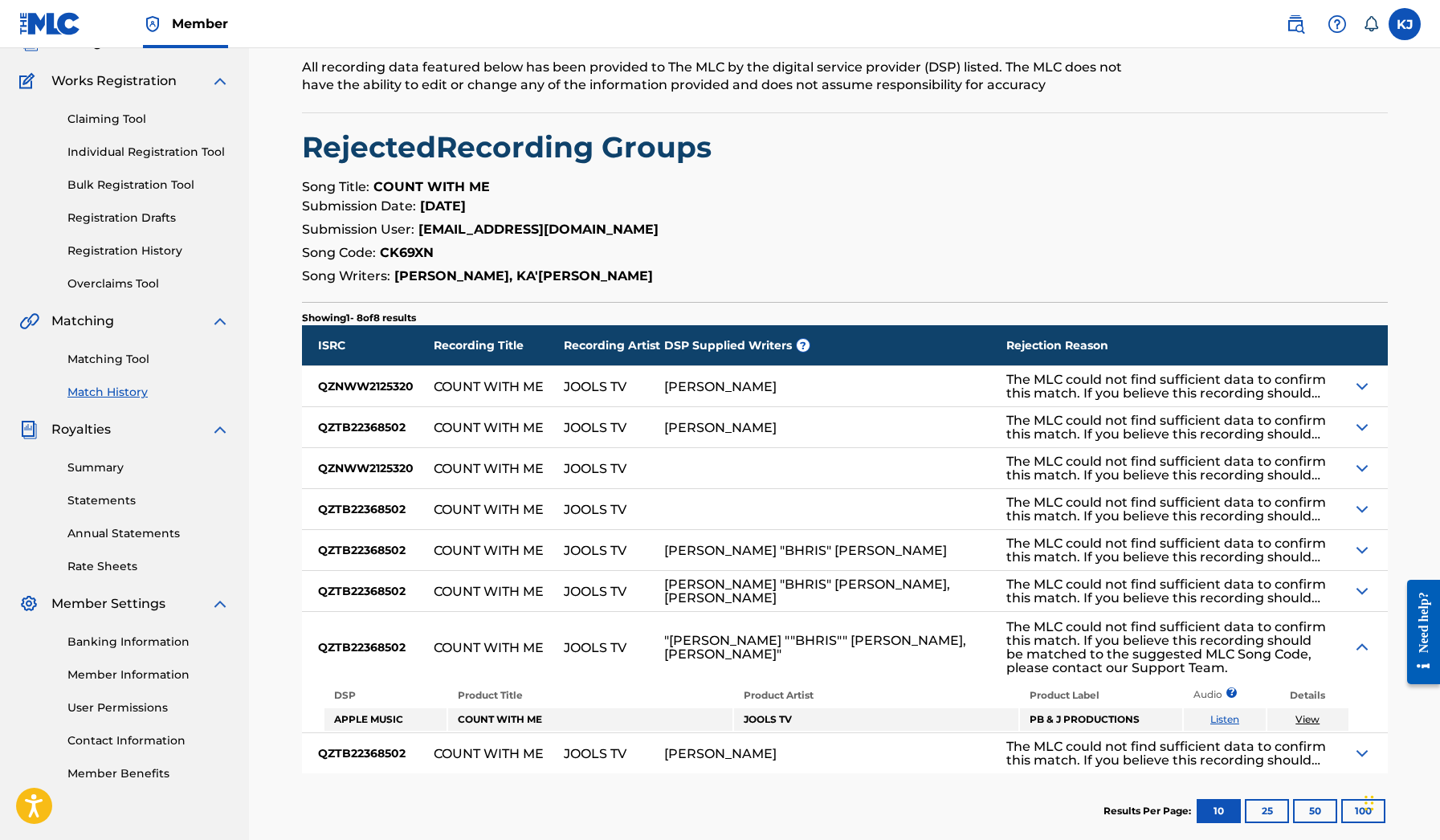
click at [1357, 640] on img at bounding box center [1362, 646] width 19 height 19
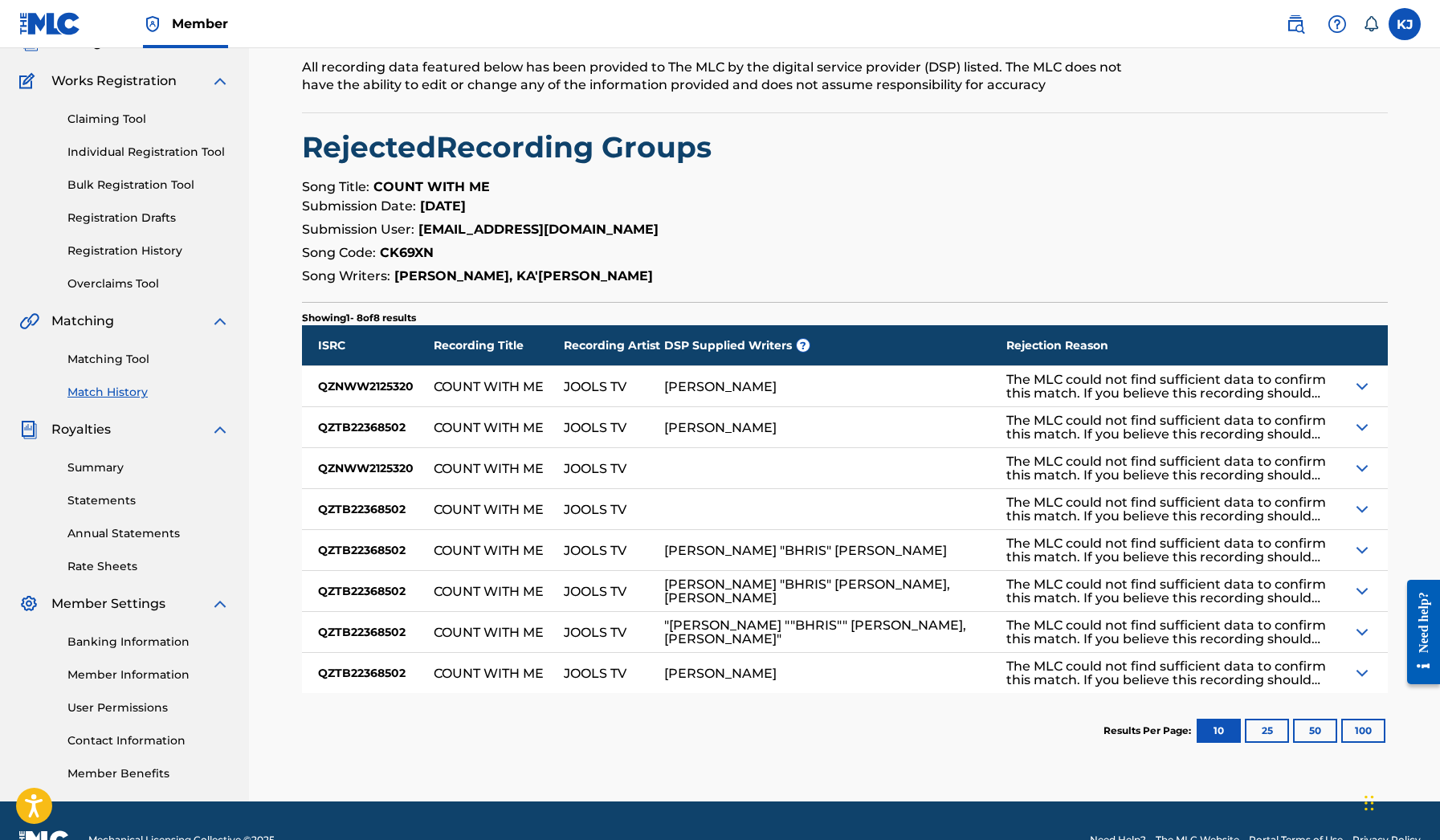
click at [1355, 590] on img at bounding box center [1362, 590] width 19 height 19
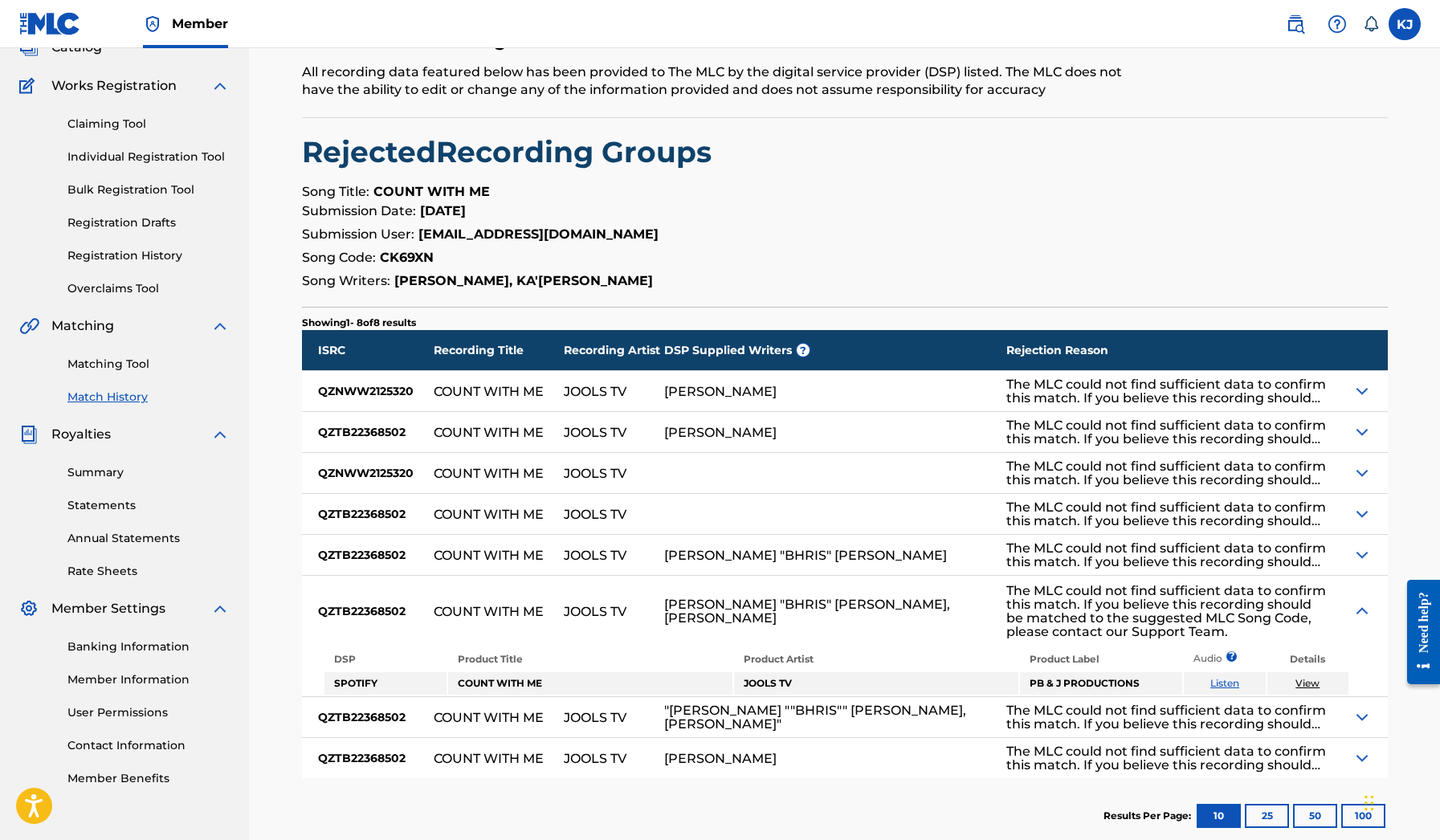
scroll to position [155, 0]
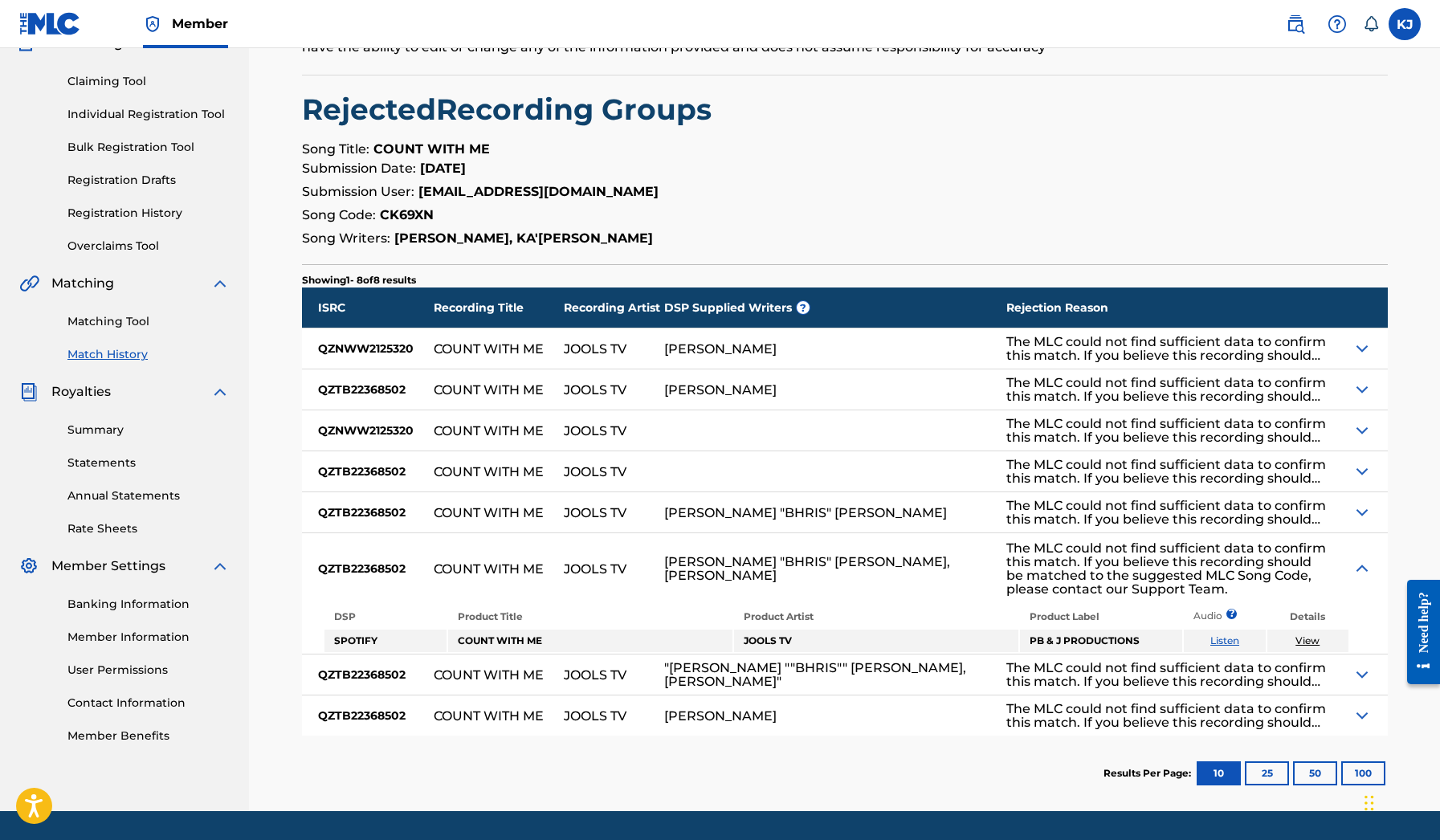
click at [1366, 566] on img at bounding box center [1362, 568] width 19 height 19
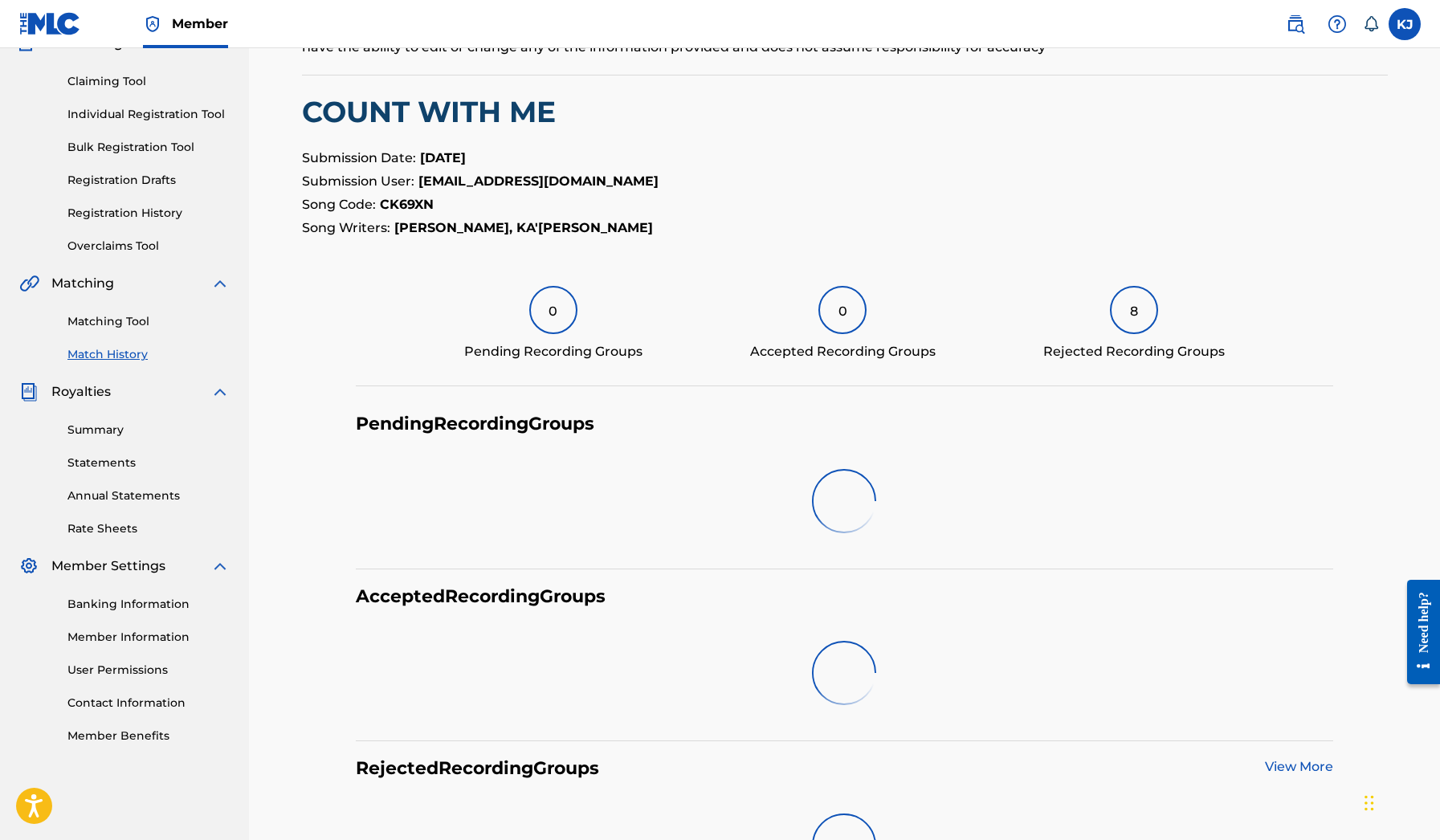
scroll to position [191, 0]
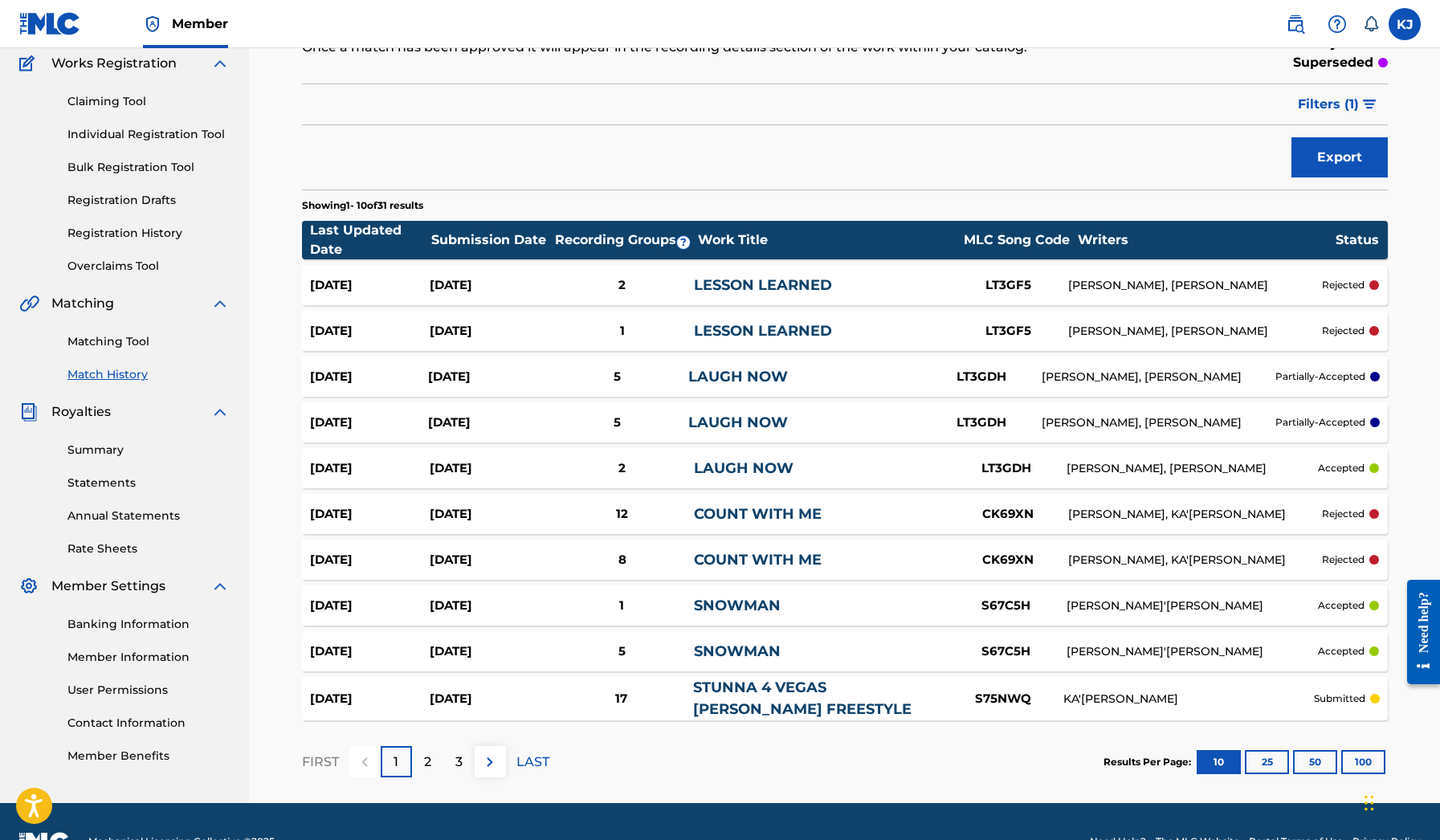
scroll to position [136, 0]
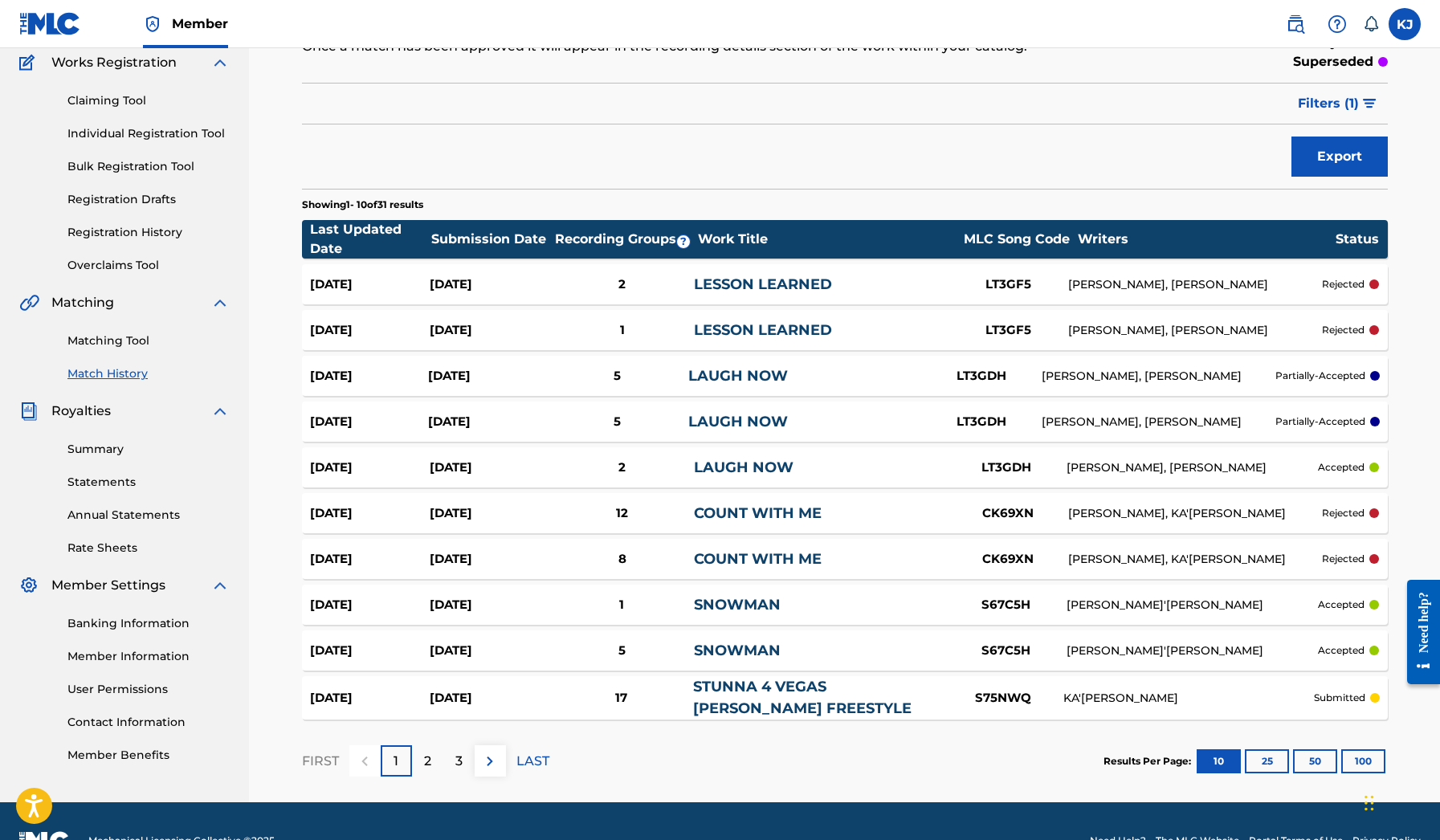
click at [742, 291] on link "LESSON LEARNED" at bounding box center [763, 284] width 138 height 17
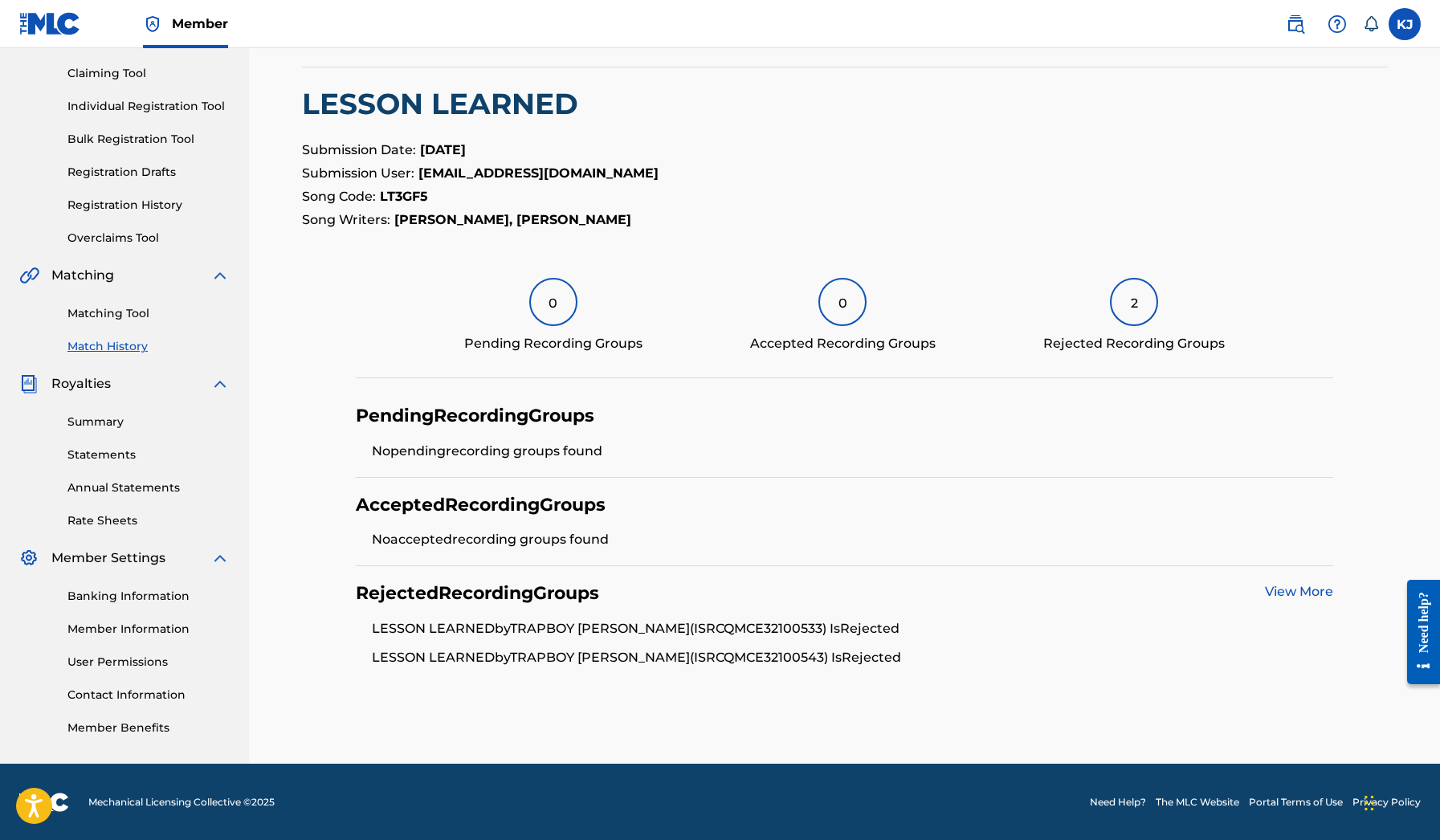
scroll to position [162, 0]
click at [1307, 594] on link "View More" at bounding box center [1299, 592] width 68 height 16
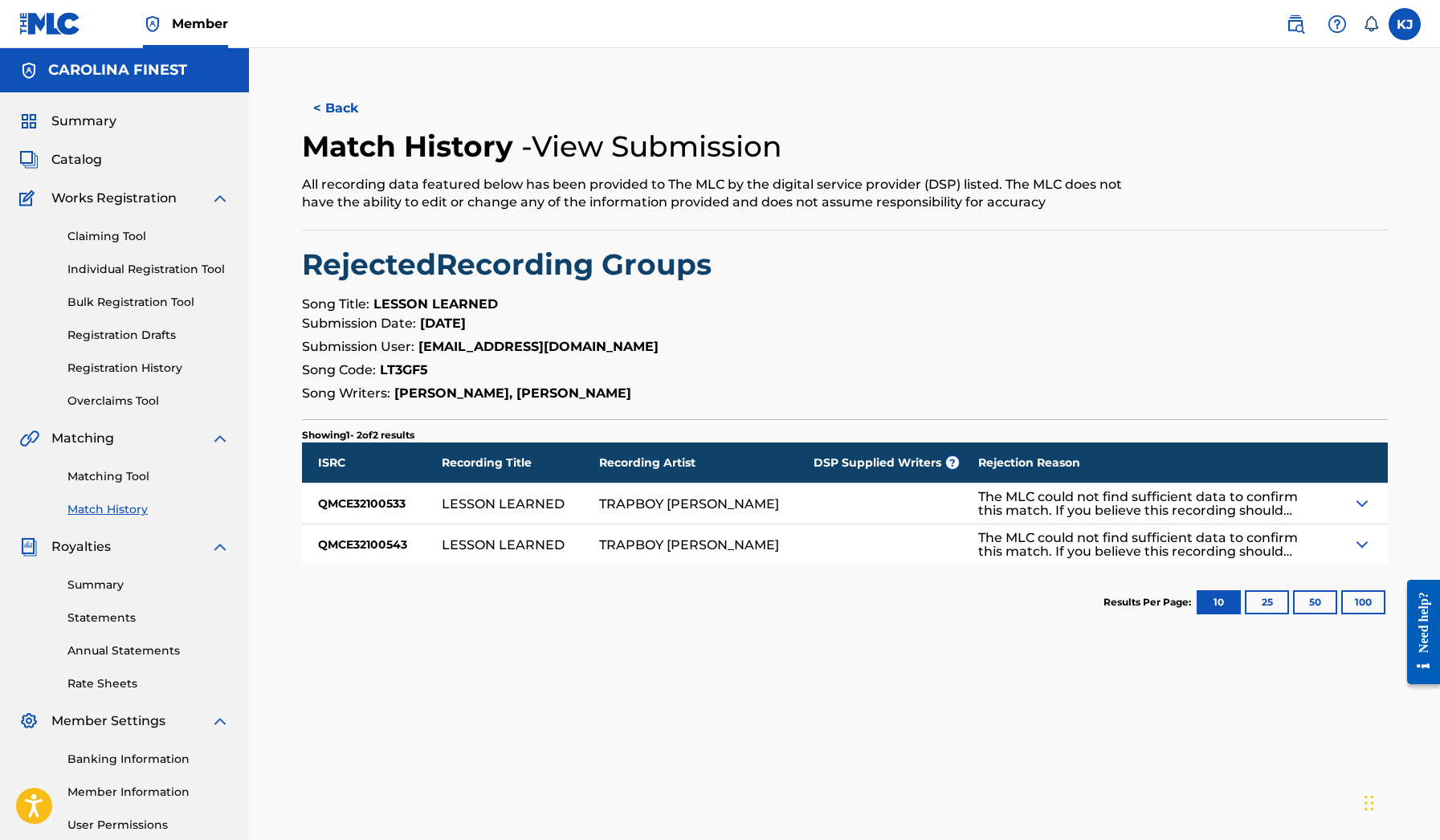
click at [1361, 541] on img at bounding box center [1362, 543] width 19 height 19
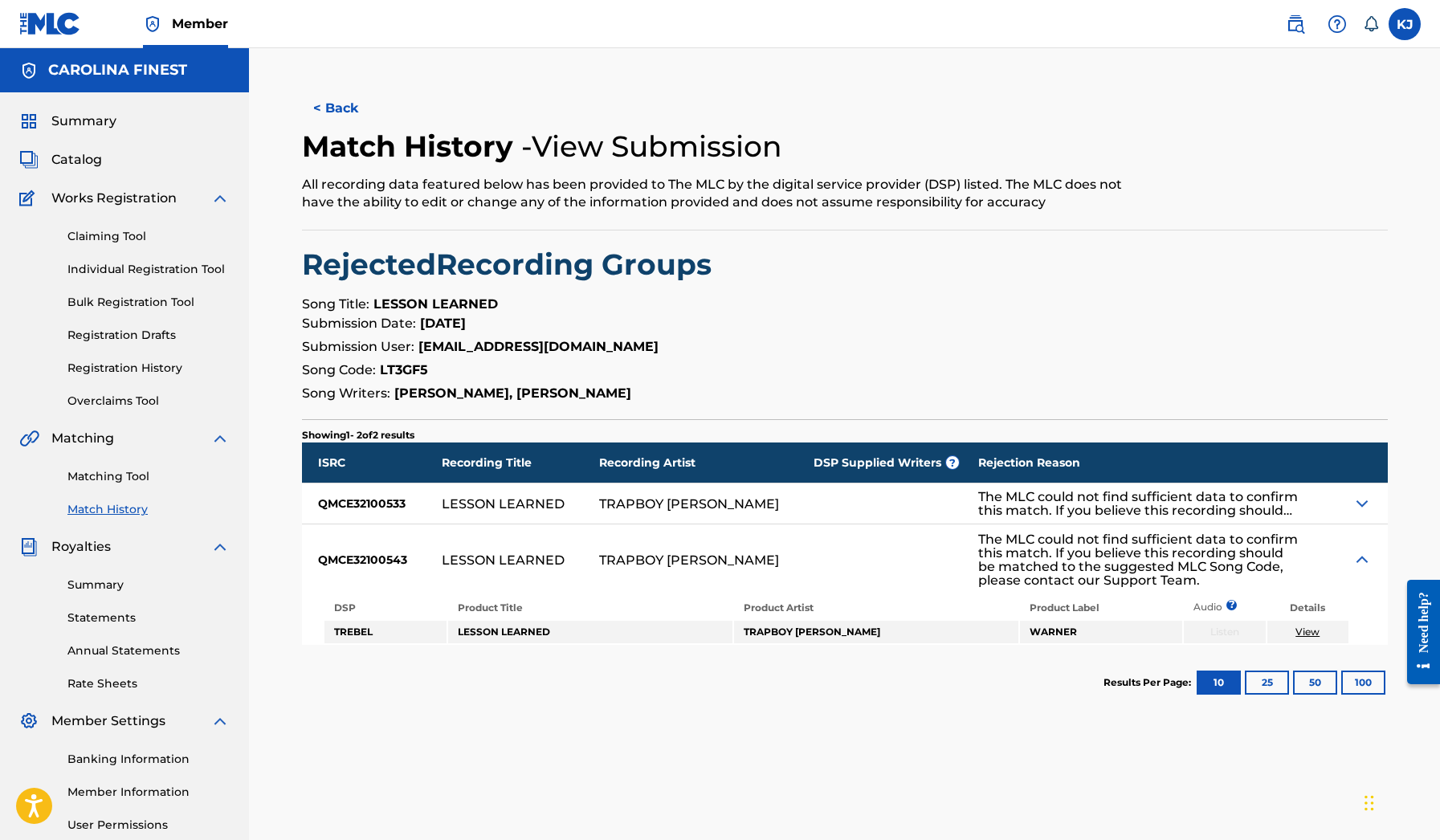
click at [1361, 510] on img at bounding box center [1362, 503] width 19 height 19
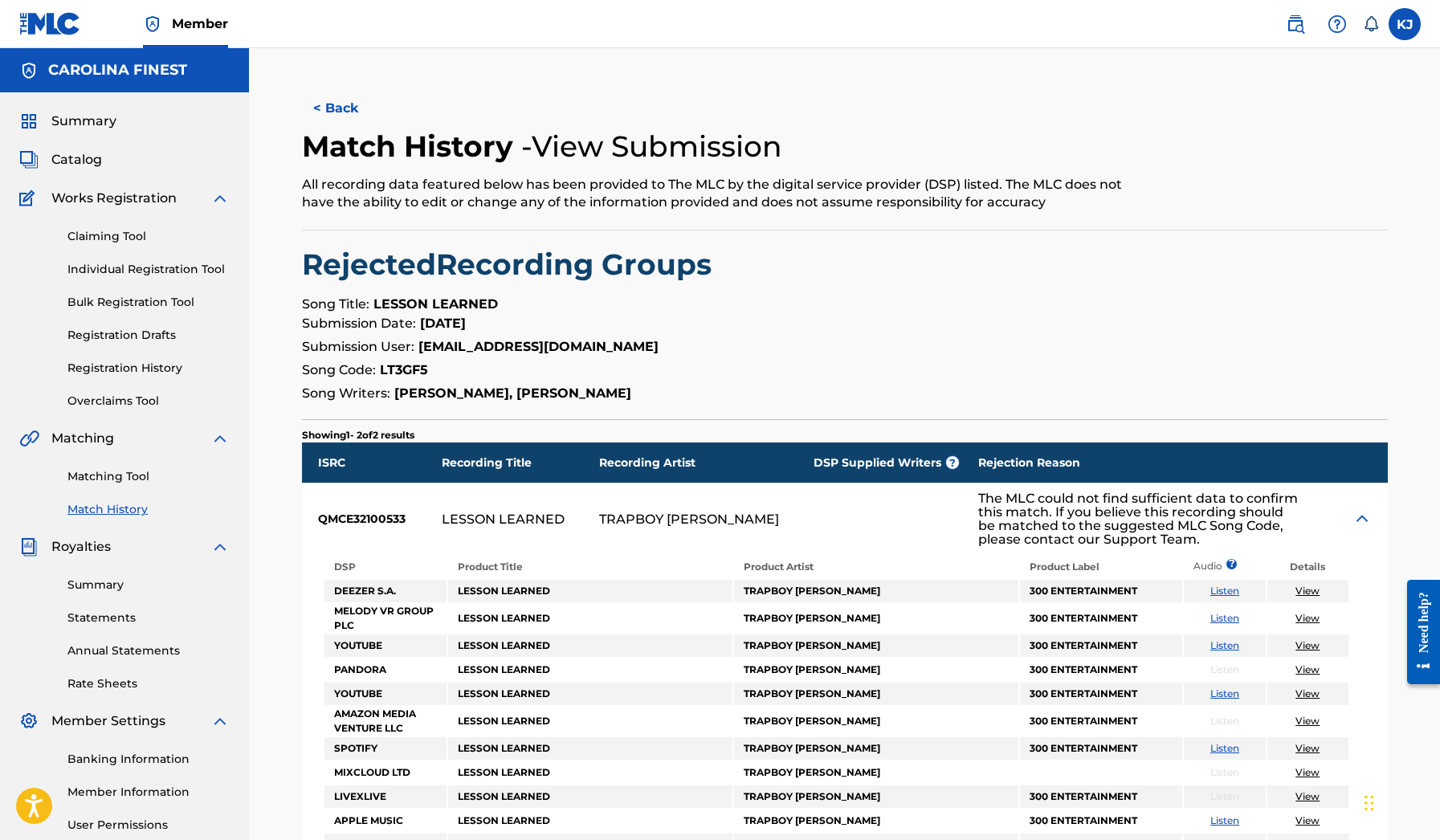
scroll to position [162, 0]
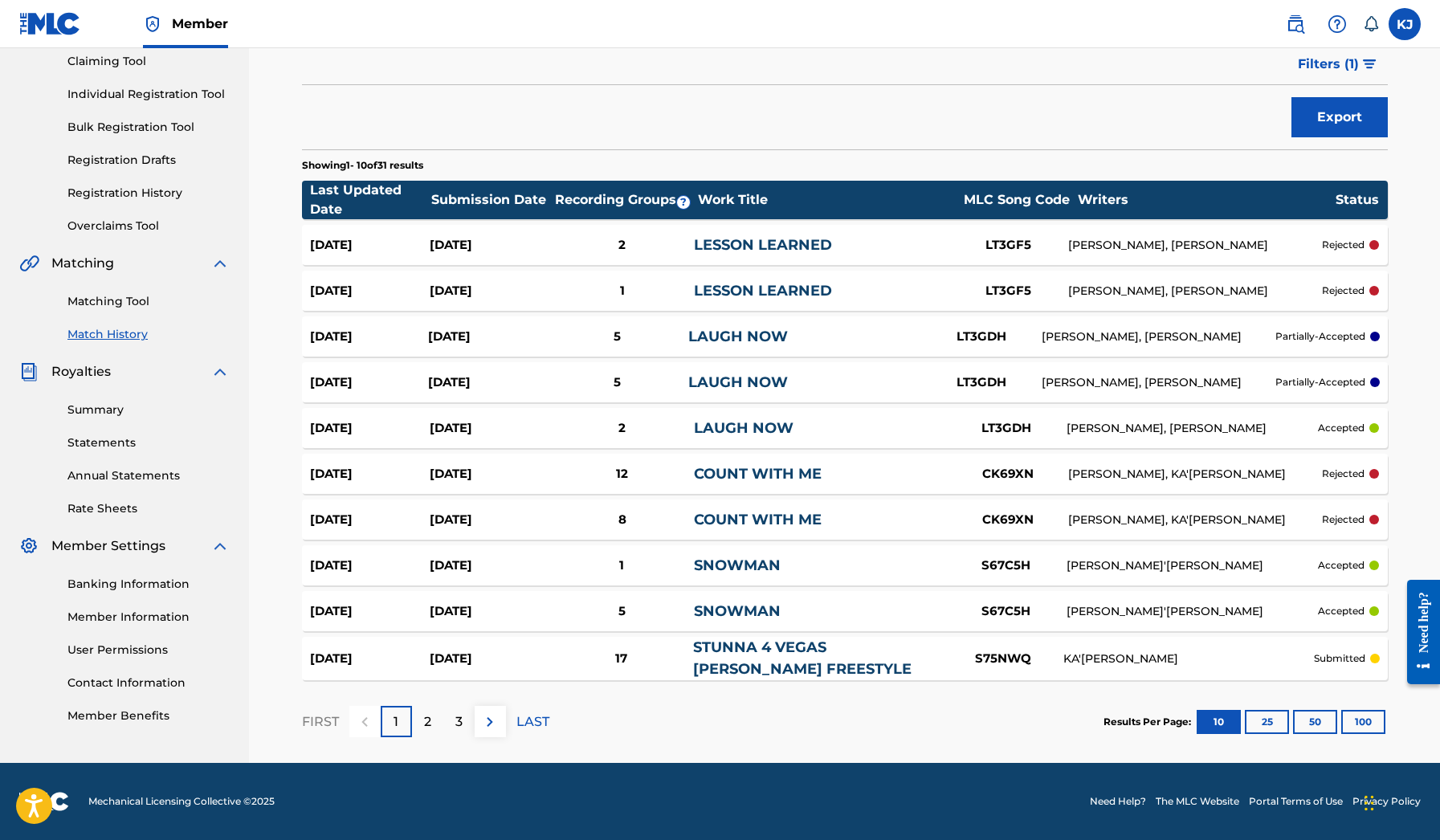
scroll to position [175, 0]
click at [1252, 568] on div "[PERSON_NAME]'[PERSON_NAME]" at bounding box center [1192, 566] width 253 height 17
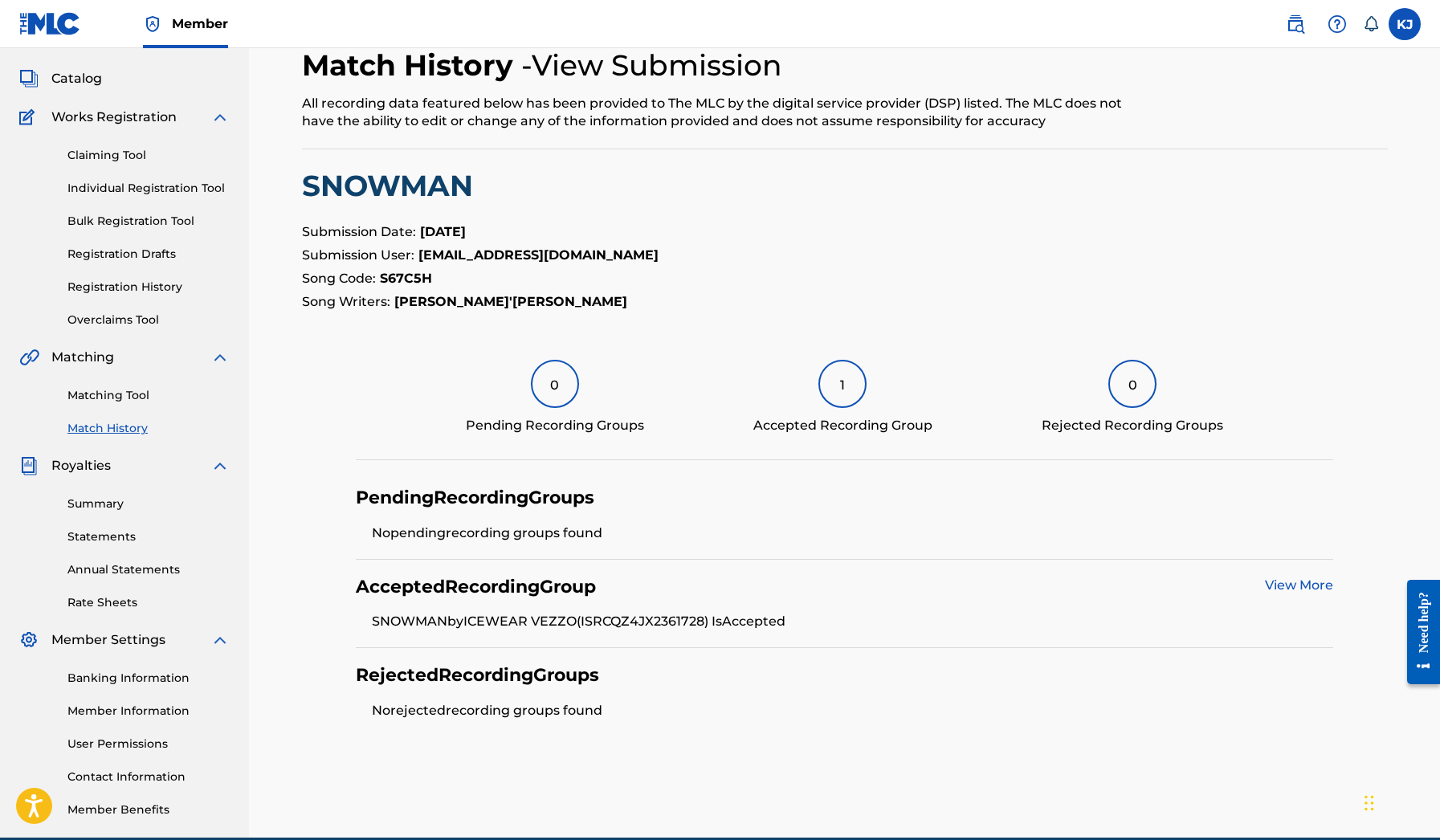
scroll to position [105, 0]
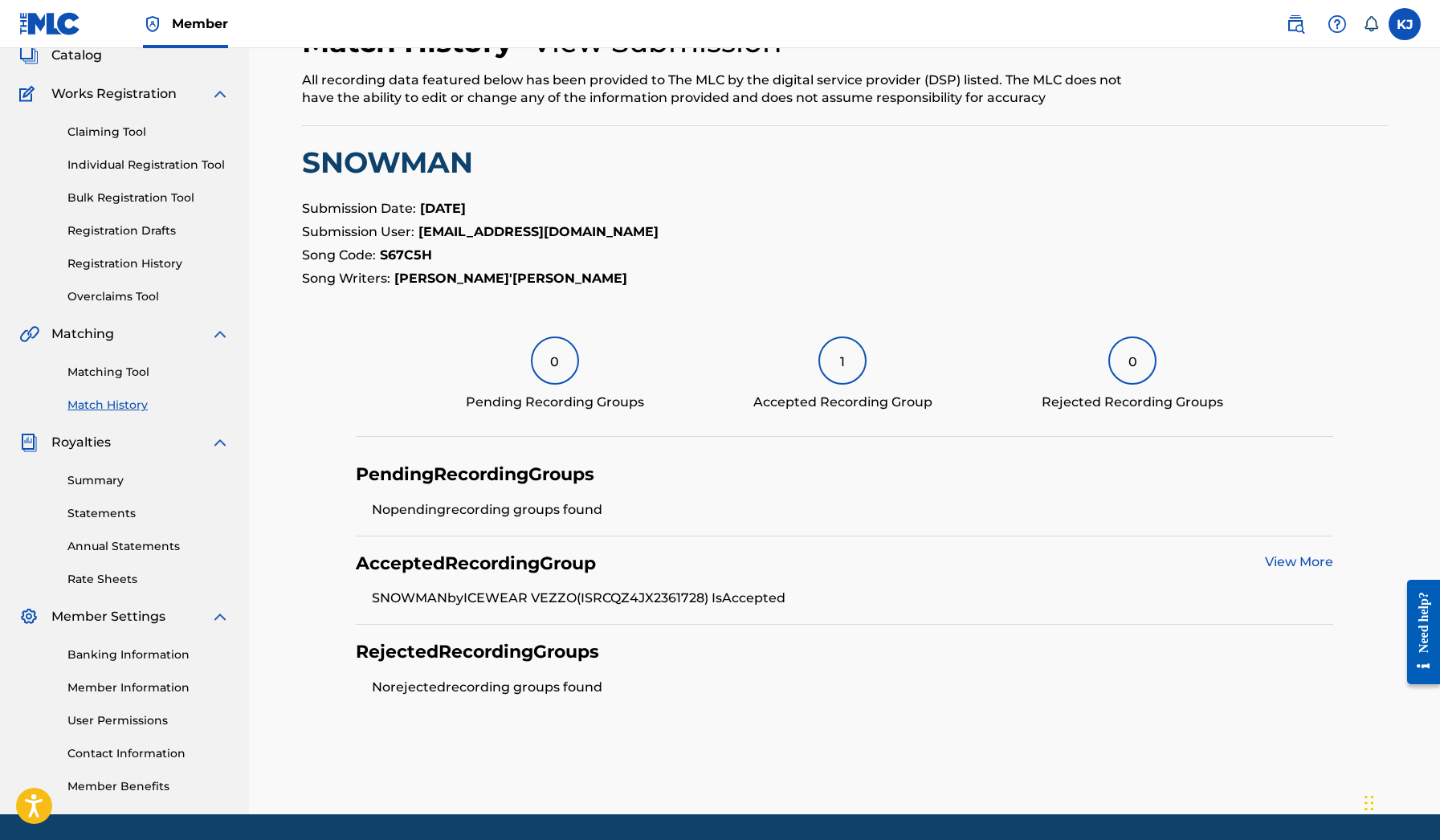
click at [1326, 565] on link "View More" at bounding box center [1299, 561] width 68 height 16
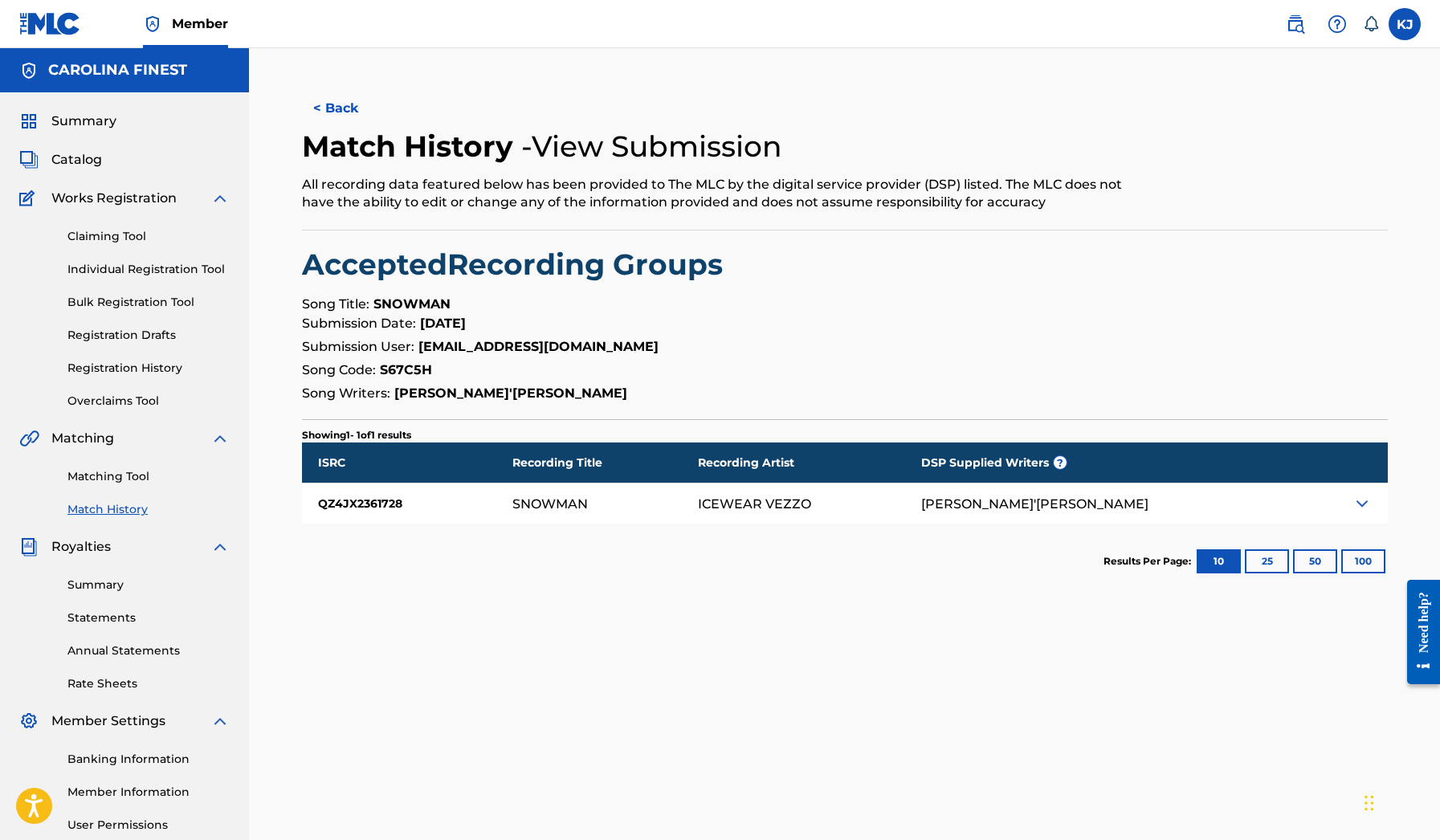
click at [1353, 509] on img at bounding box center [1362, 503] width 19 height 19
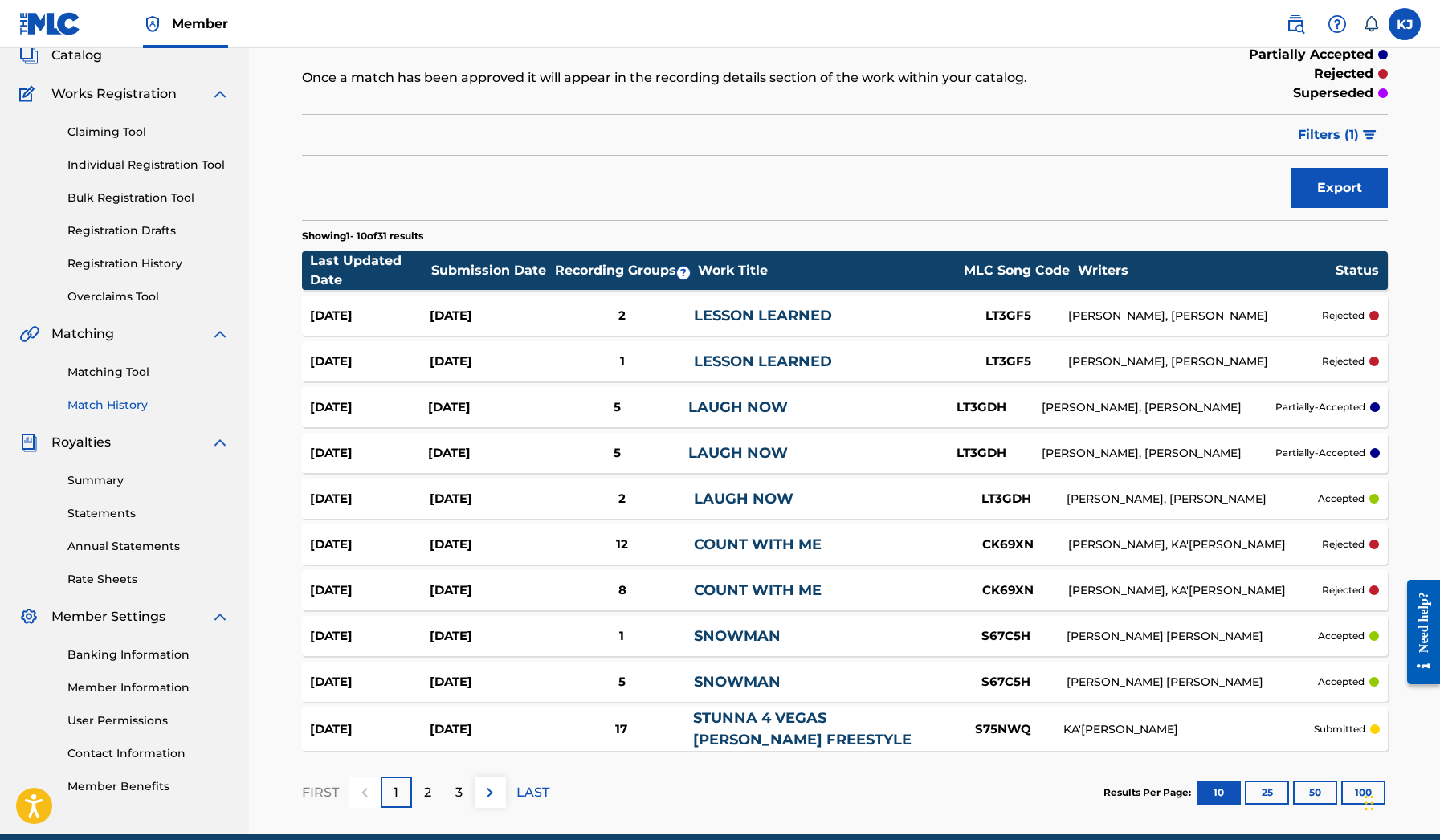
scroll to position [156, 0]
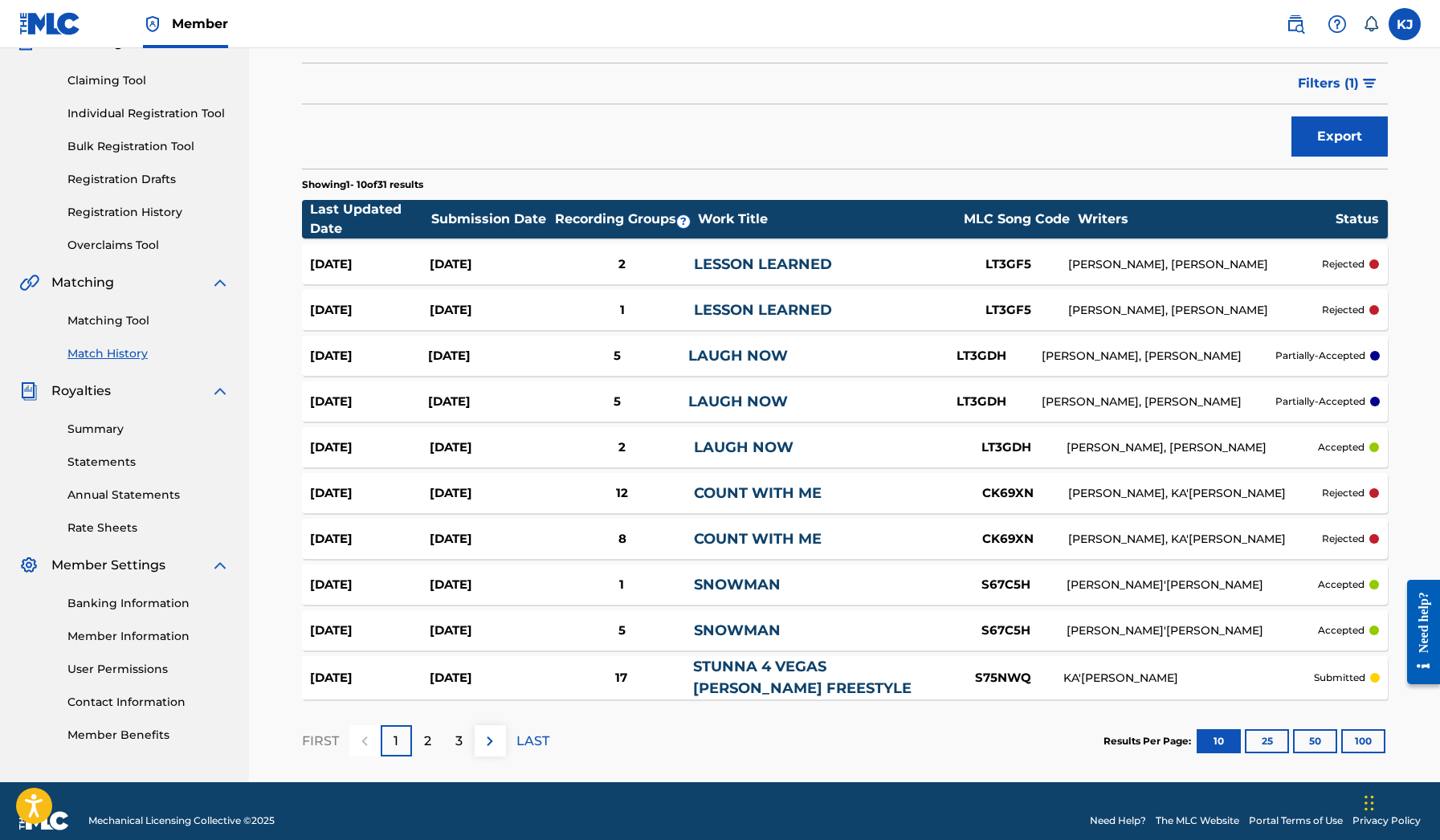
click at [827, 455] on div "LAUGH NOW" at bounding box center [820, 448] width 253 height 22
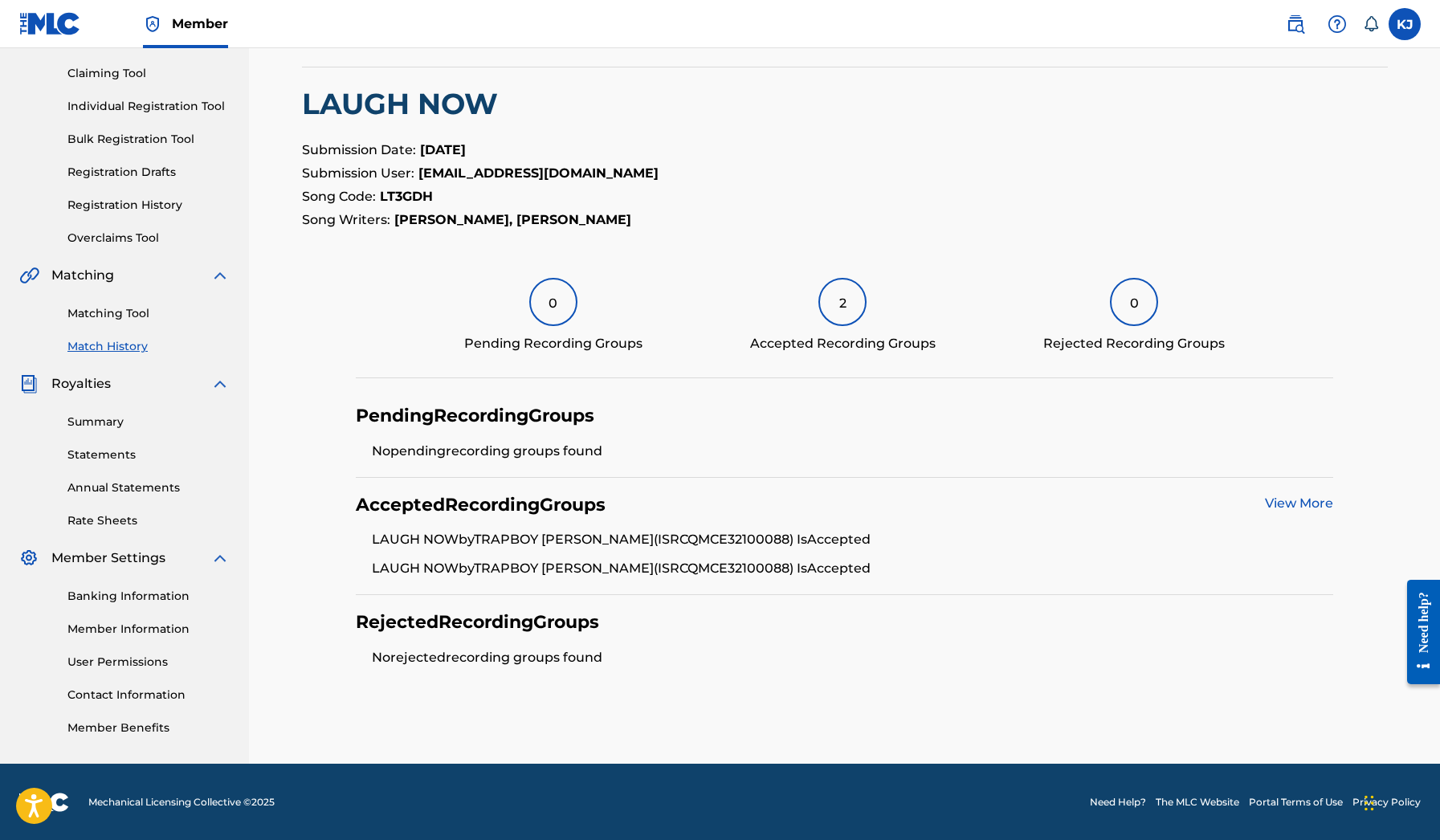
scroll to position [162, 0]
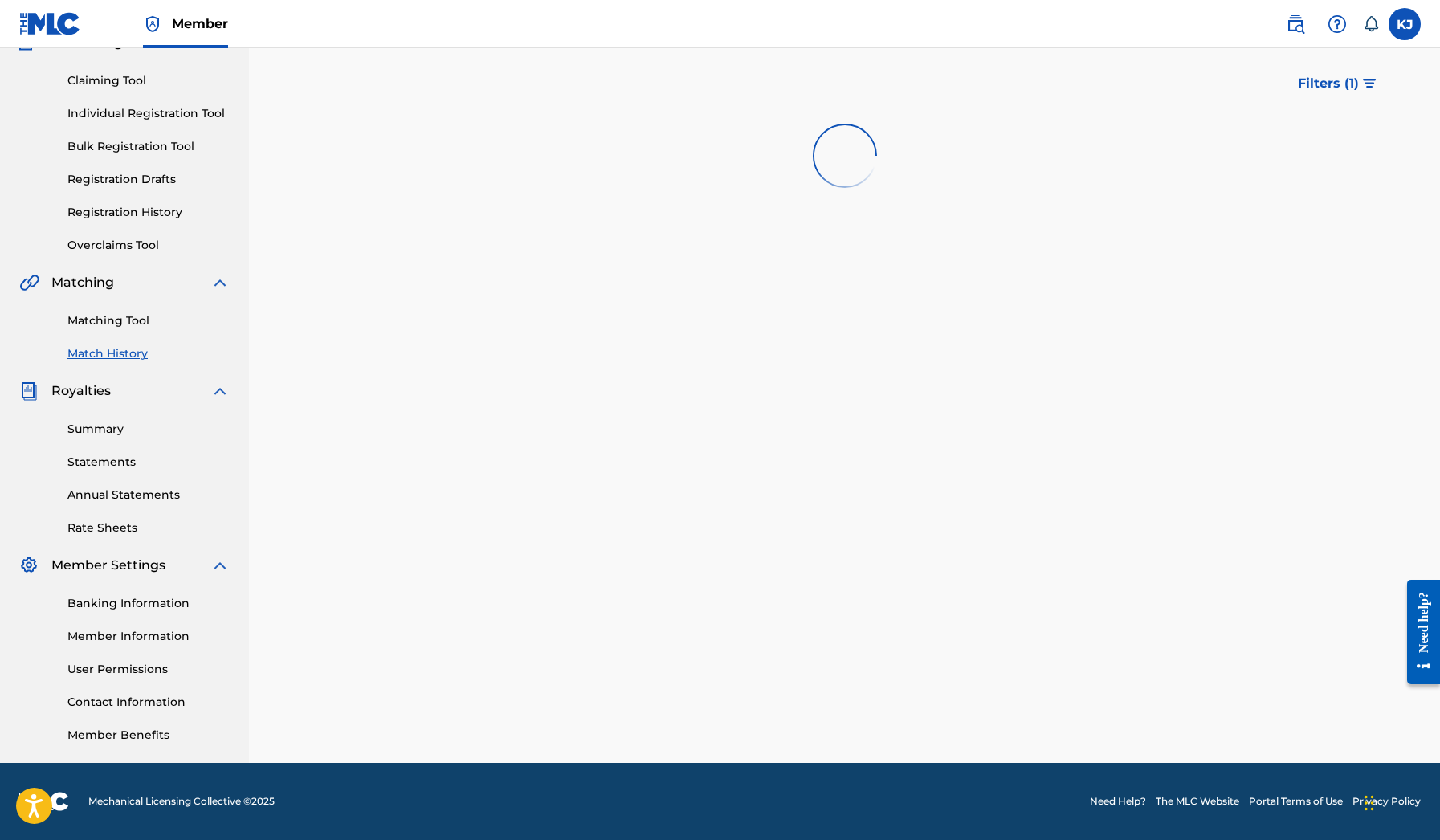
scroll to position [156, 0]
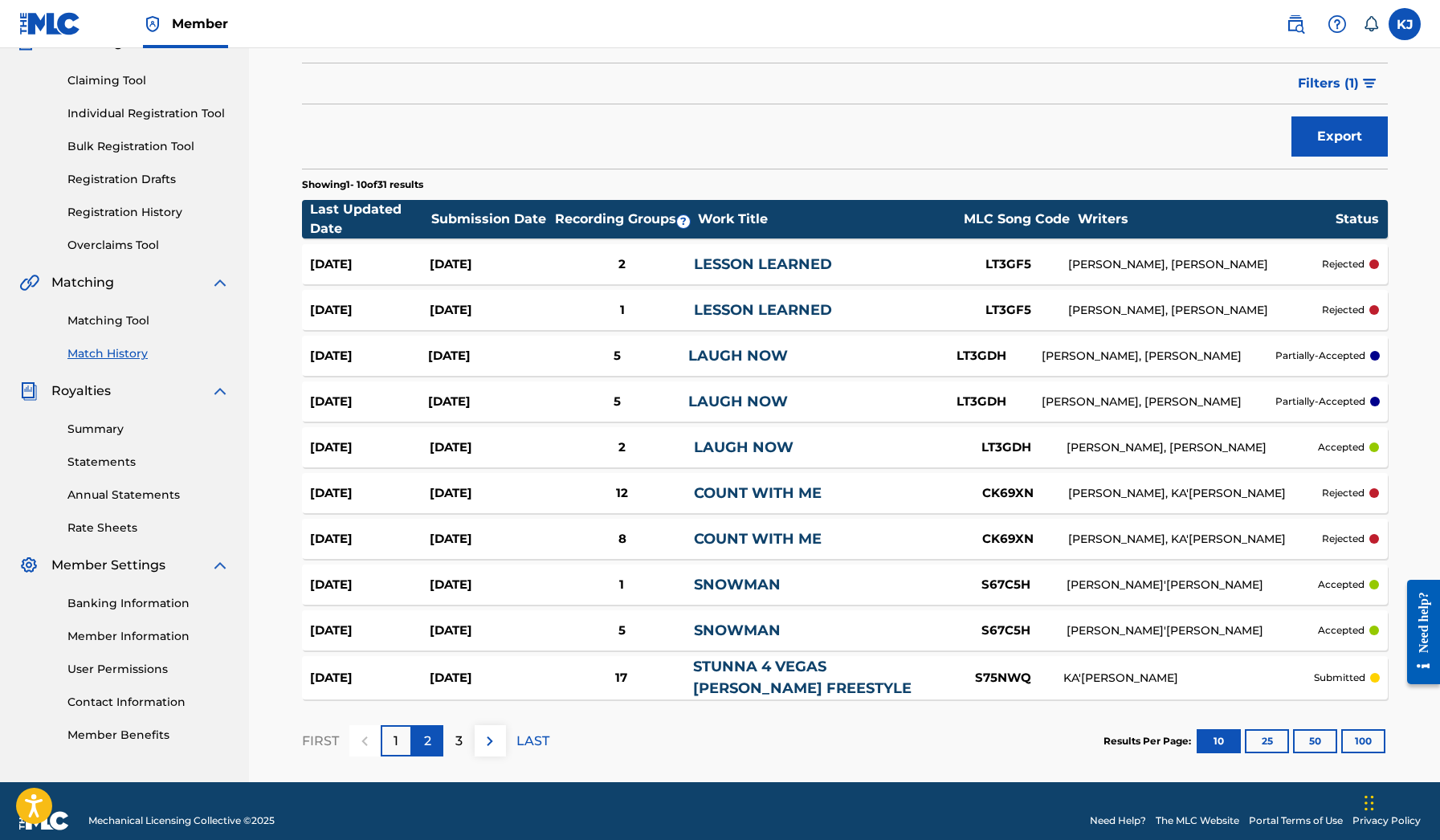
click at [426, 746] on p "2" at bounding box center [428, 741] width 7 height 19
click at [375, 742] on button at bounding box center [365, 741] width 31 height 31
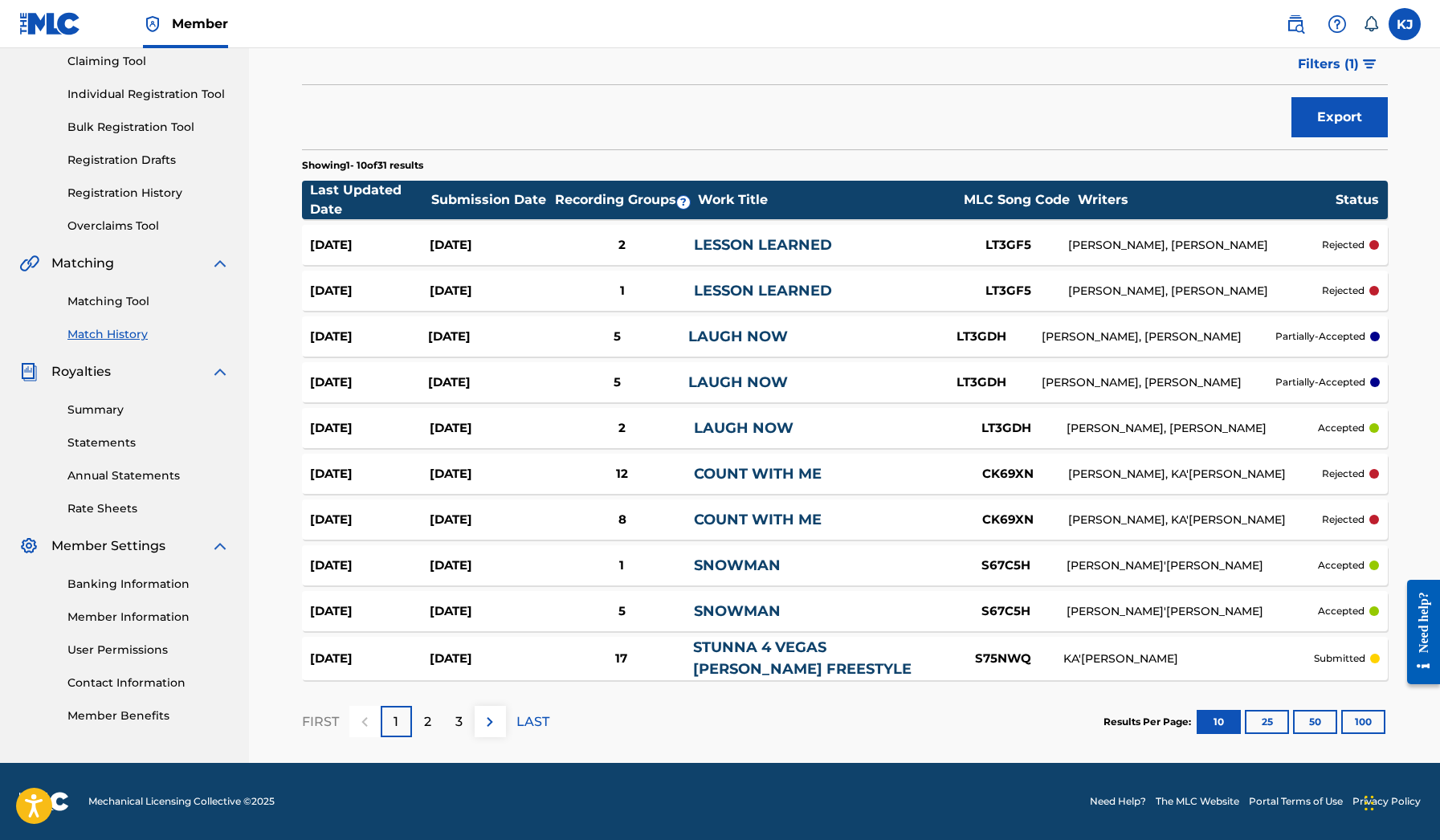
scroll to position [175, 0]
drag, startPoint x: 843, startPoint y: 241, endPoint x: 694, endPoint y: 245, distance: 149.1
click at [694, 245] on div "LESSON LEARNED" at bounding box center [821, 245] width 253 height 22
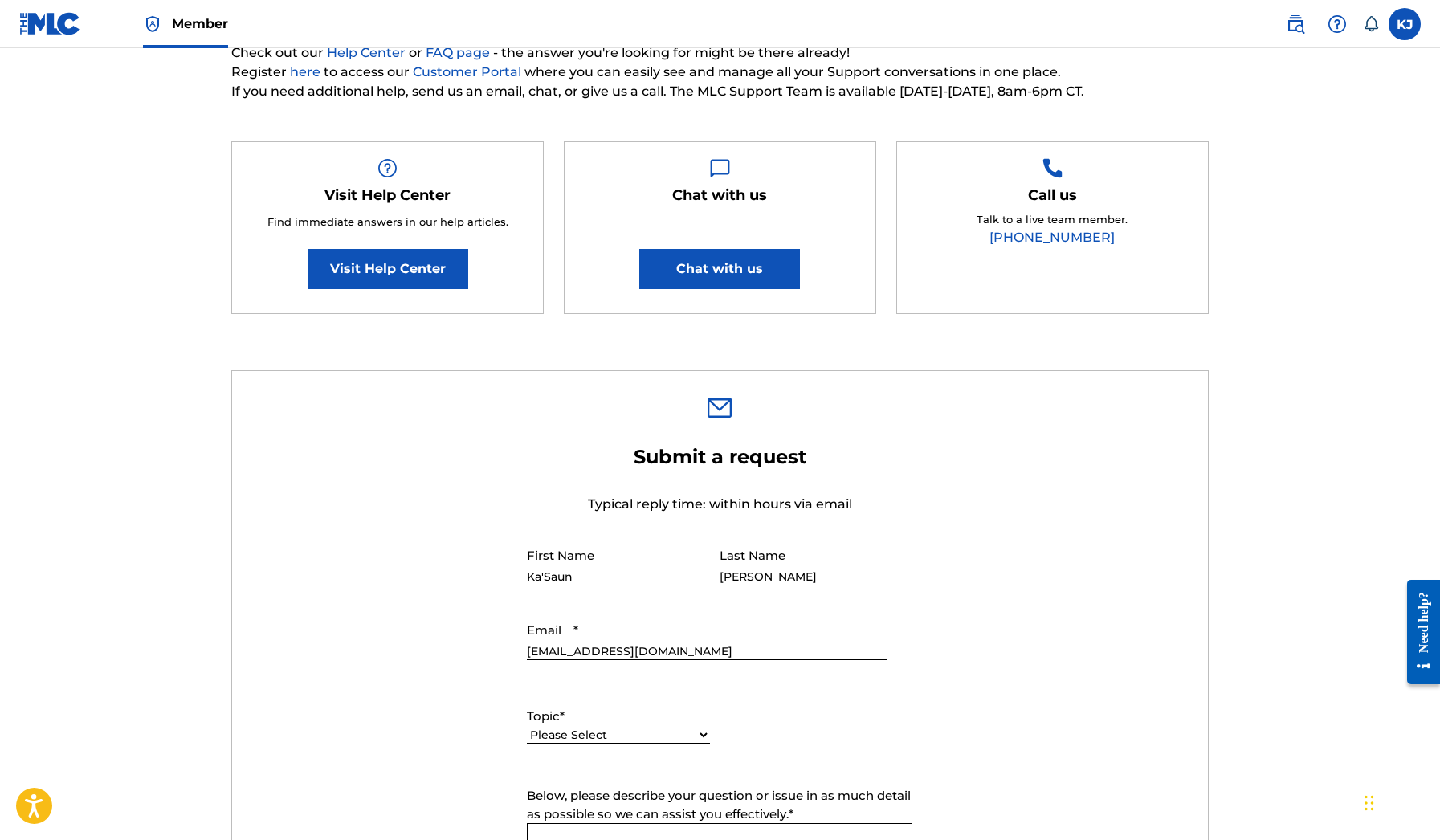
scroll to position [198, 0]
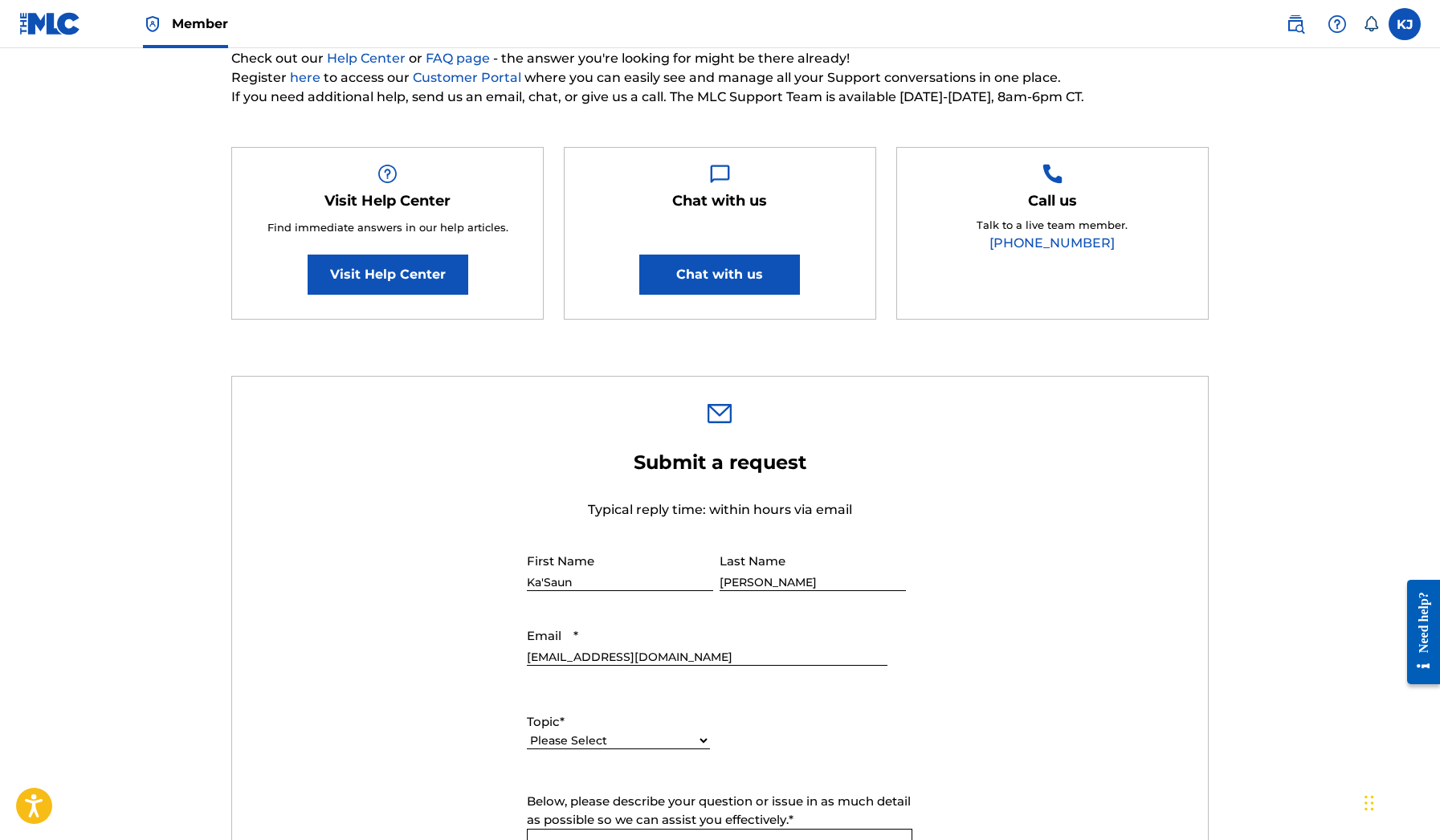
drag, startPoint x: 698, startPoint y: 742, endPoint x: 872, endPoint y: 622, distance: 211.4
click at [872, 622] on form "Submit a request Typical reply time: within hours via email First Name Ka'Saun …" at bounding box center [720, 786] width 976 height 671
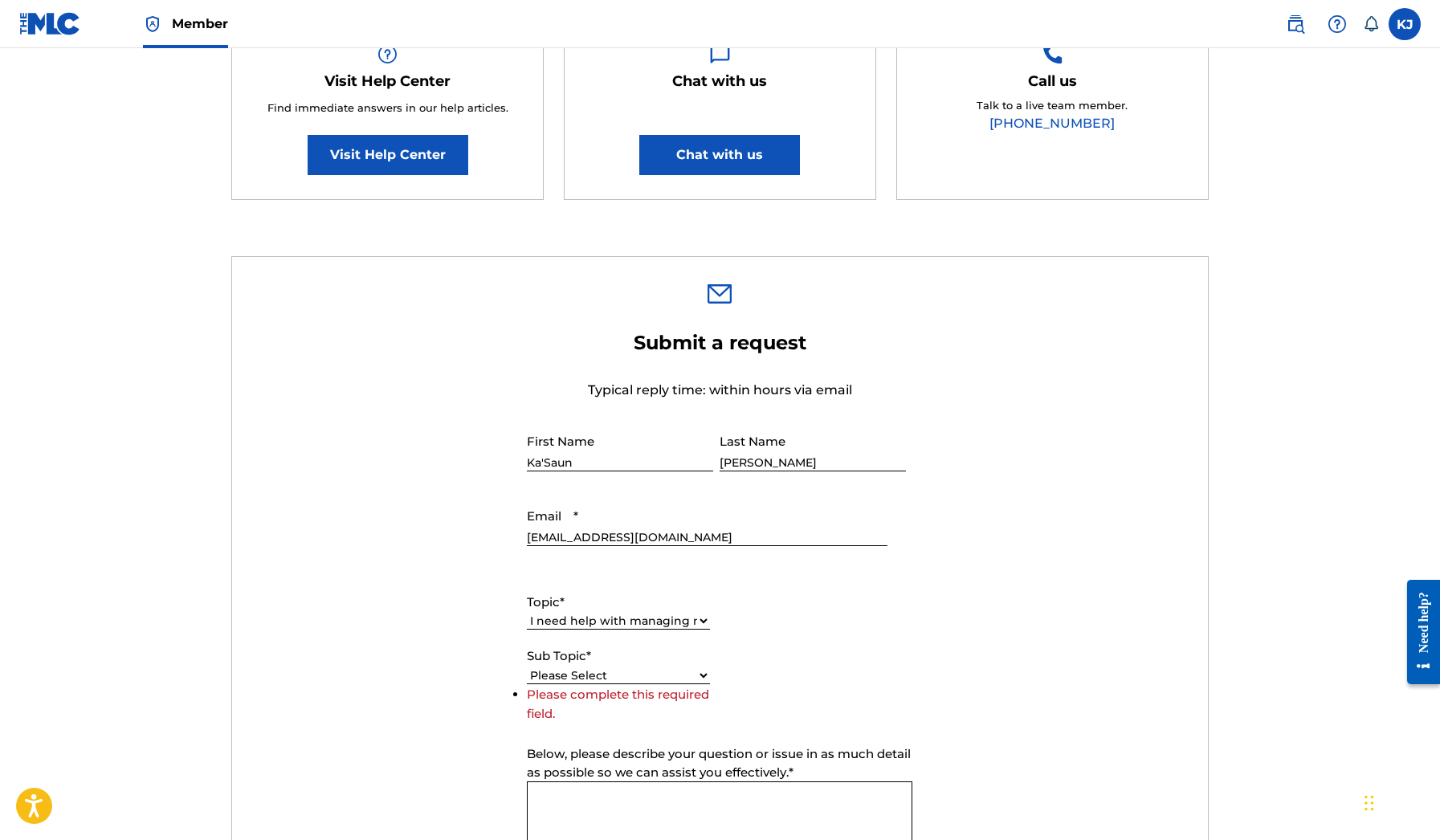
scroll to position [454, 0]
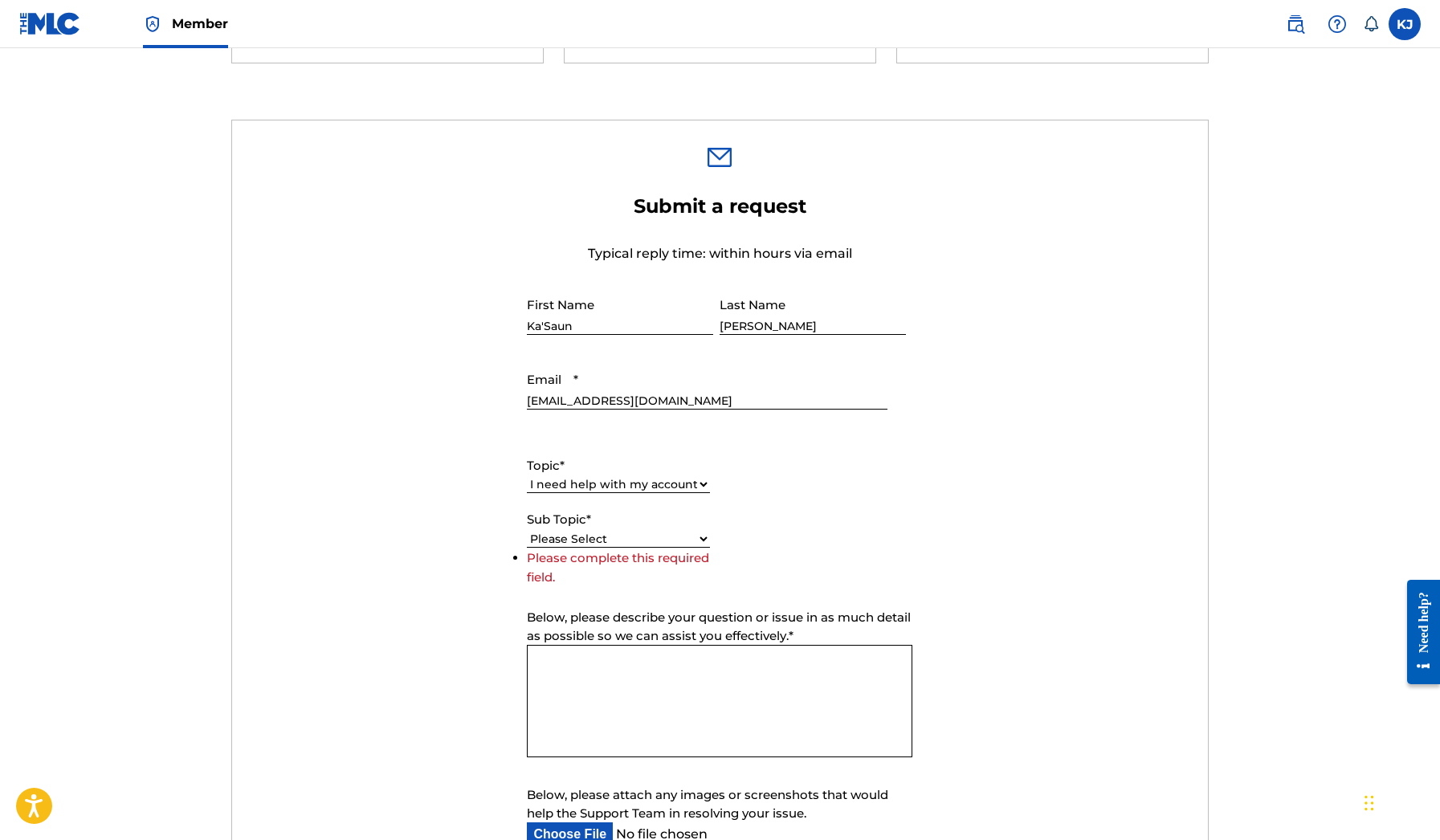
select select "I need help with managing my catalog"
select select "I need help with a conflict or overclaim"
click at [682, 674] on textarea "Below, please describe your question or issue in as much detail as possible so …" at bounding box center [720, 700] width 386 height 112
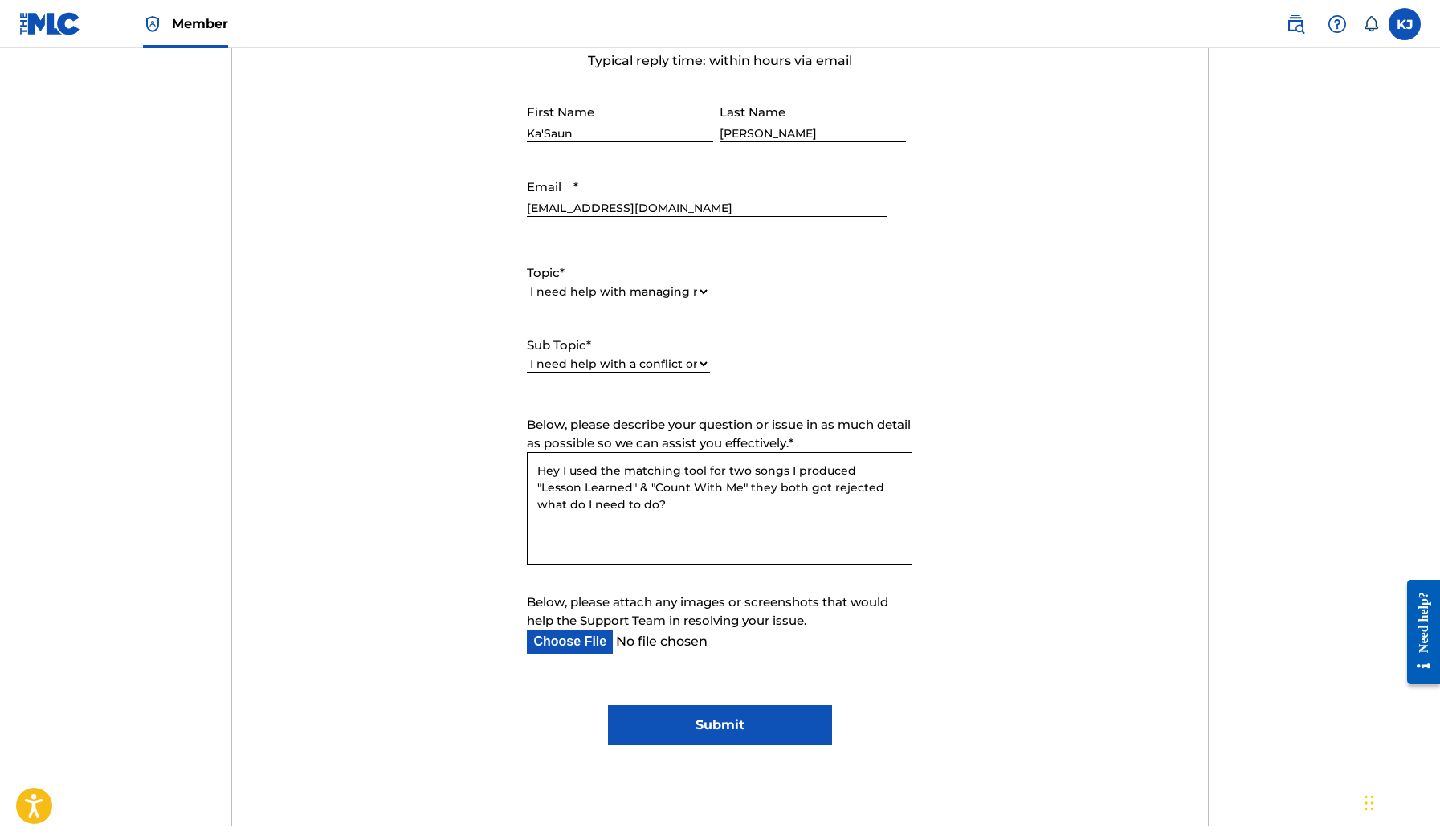
scroll to position [656, 0]
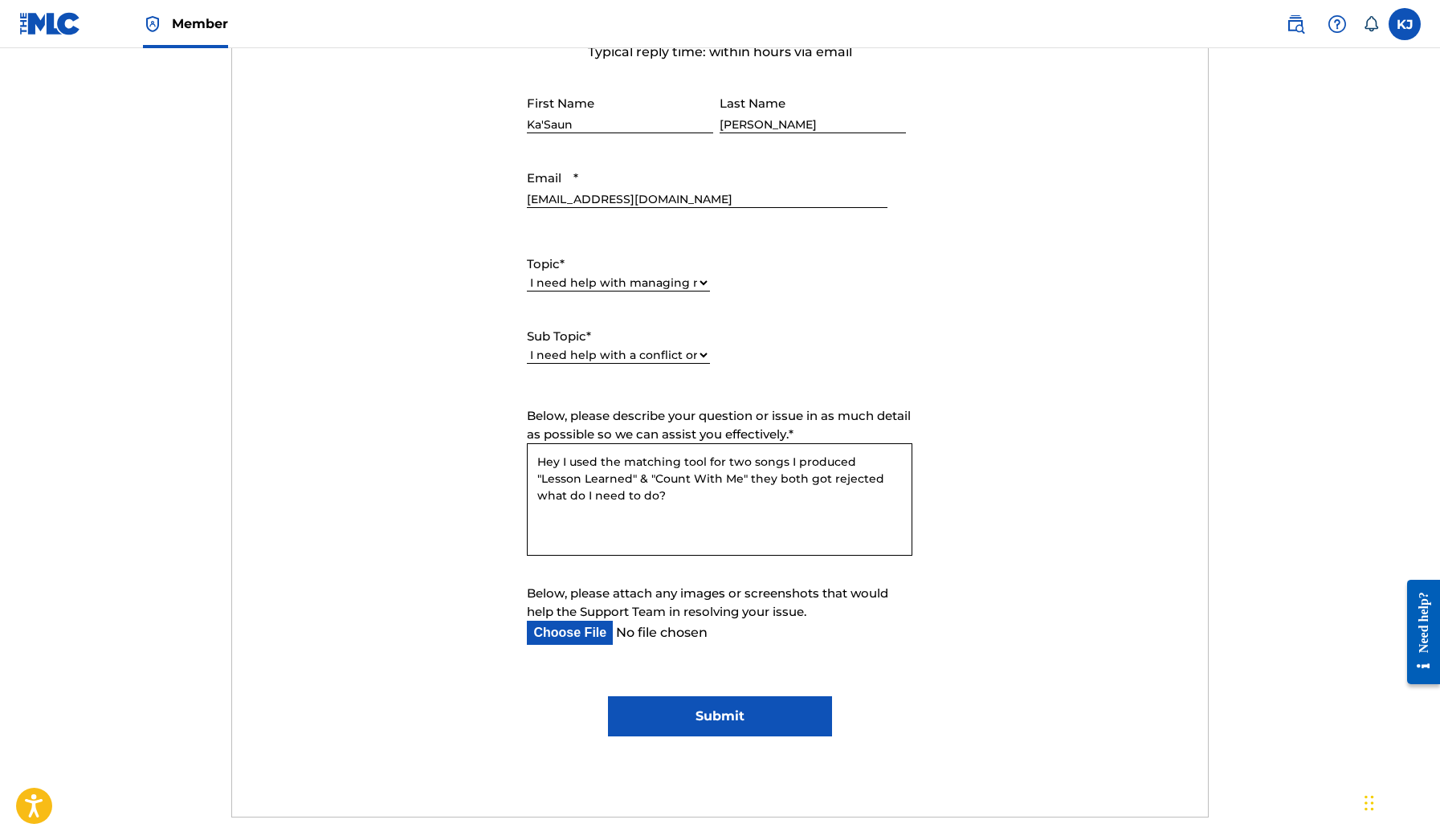
type textarea "Hey I used the matching tool for two songs I produced "Lesson Learned" & "Count…"
click at [737, 716] on input "Submit" at bounding box center [720, 716] width 224 height 40
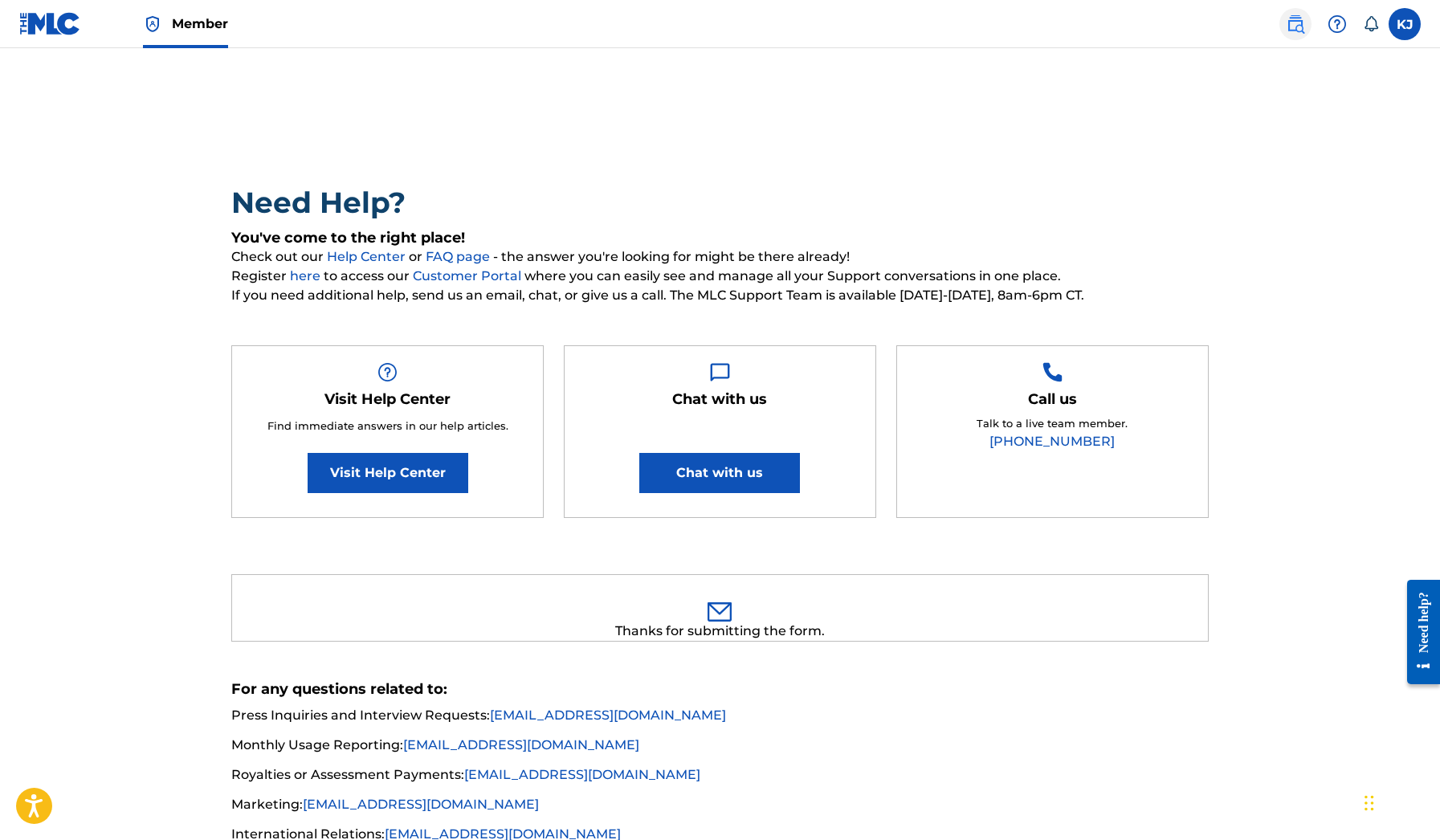
scroll to position [0, 0]
